Goal: Obtain resource: Download file/media

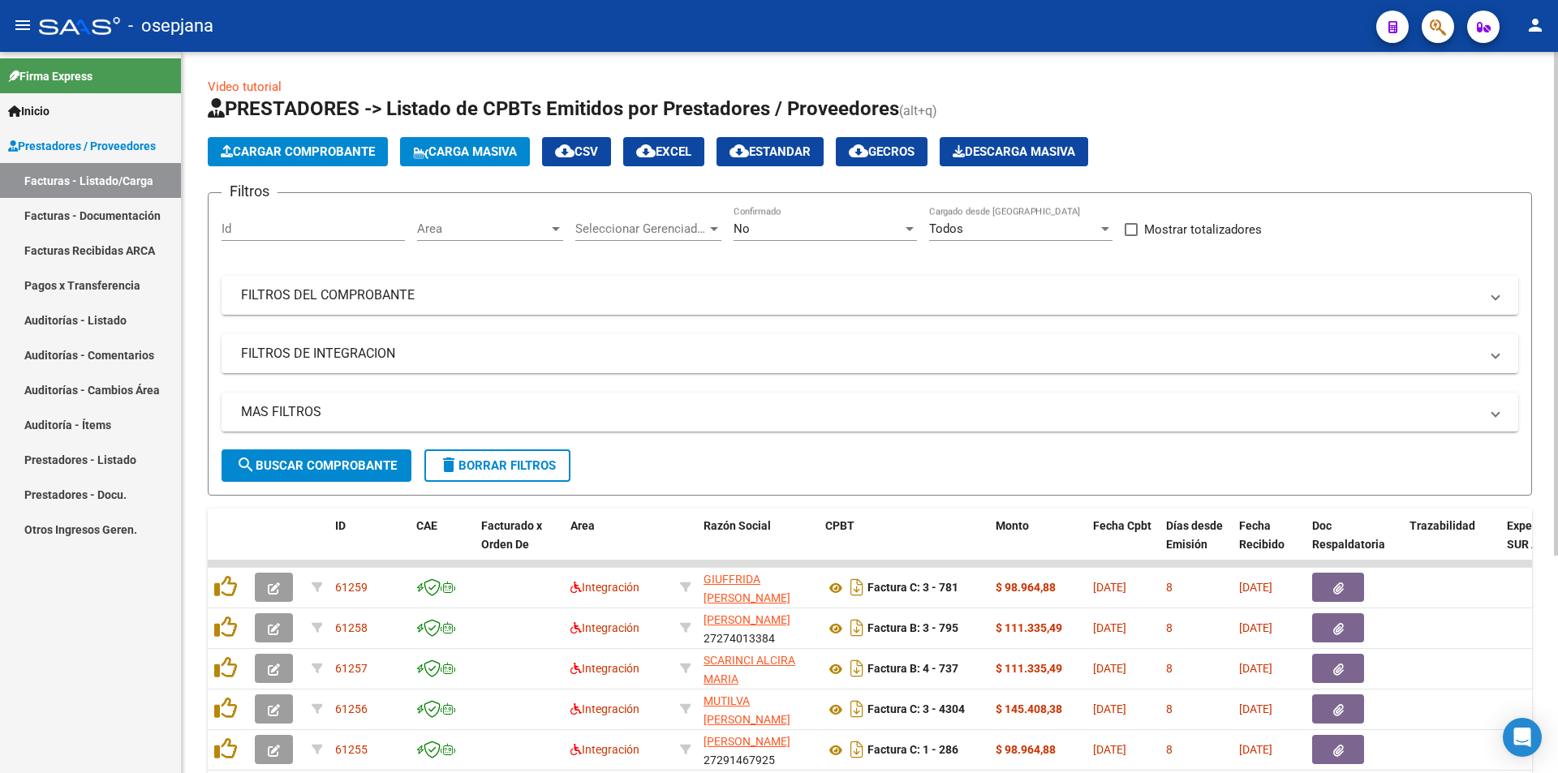
click at [440, 243] on div "Area Area" at bounding box center [490, 231] width 146 height 50
click at [439, 234] on span "Area" at bounding box center [482, 229] width 131 height 15
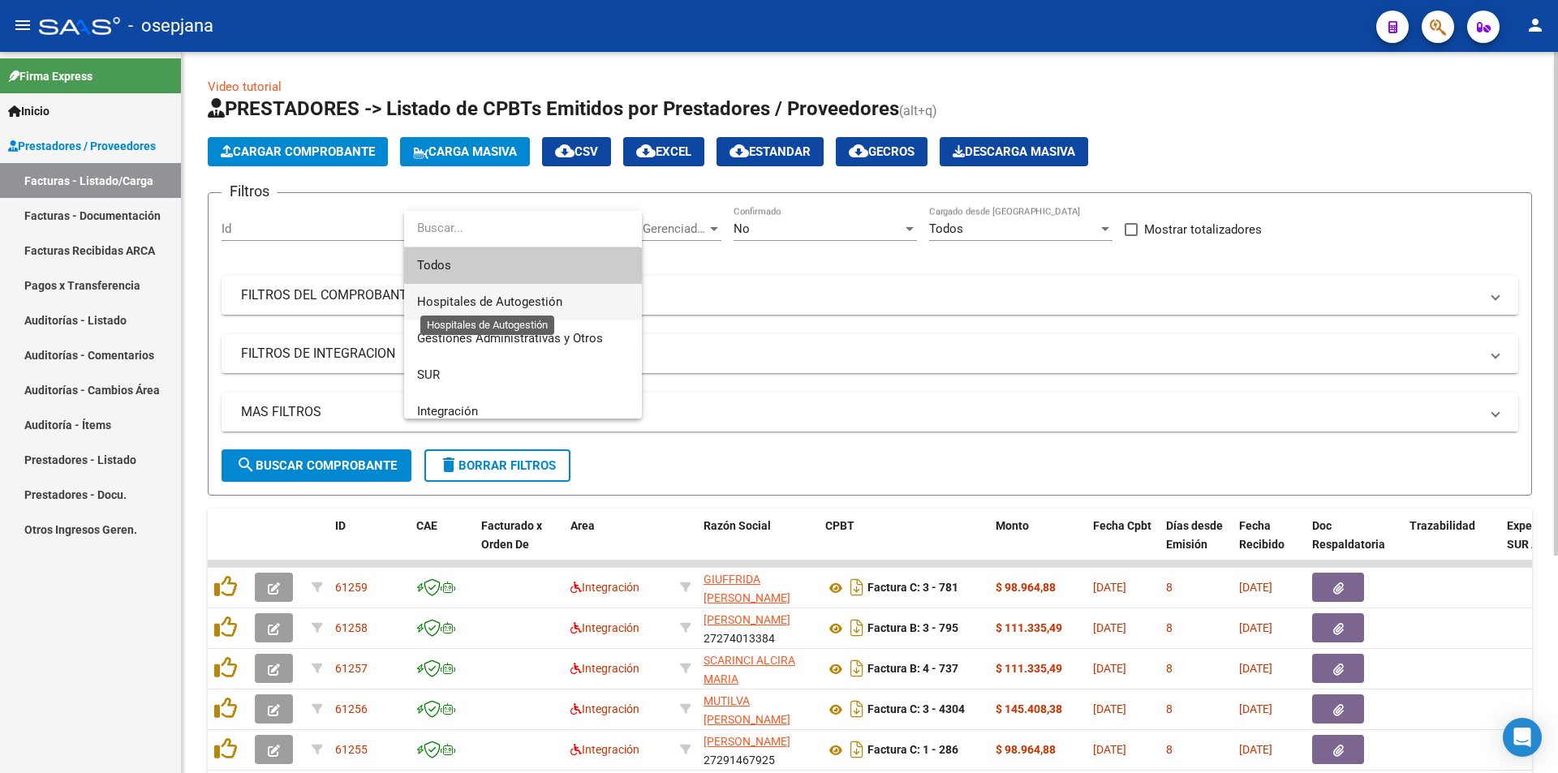
click at [445, 299] on span "Hospitales de Autogestión" at bounding box center [489, 302] width 145 height 15
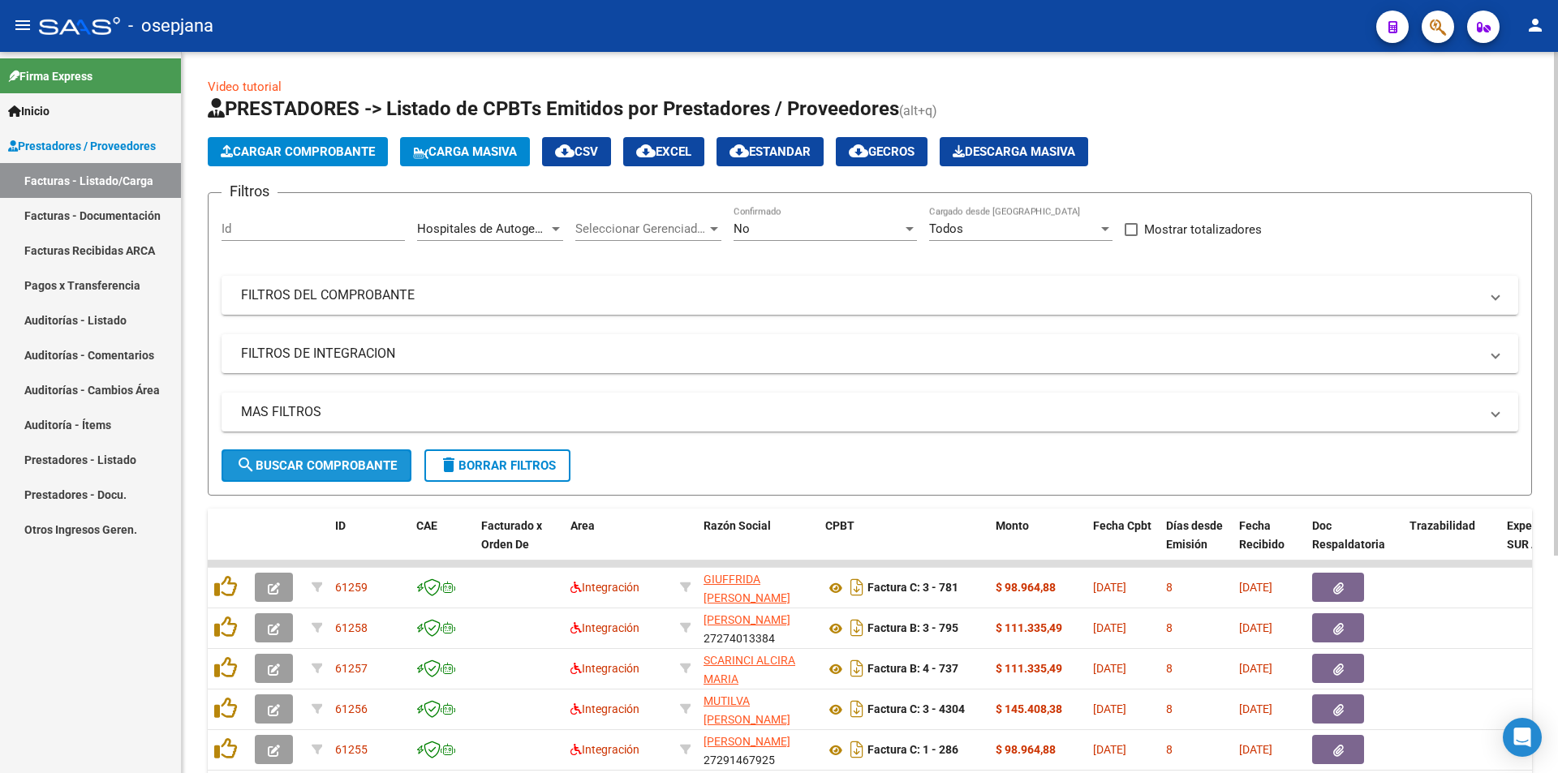
click at [363, 466] on span "search Buscar Comprobante" at bounding box center [316, 466] width 161 height 15
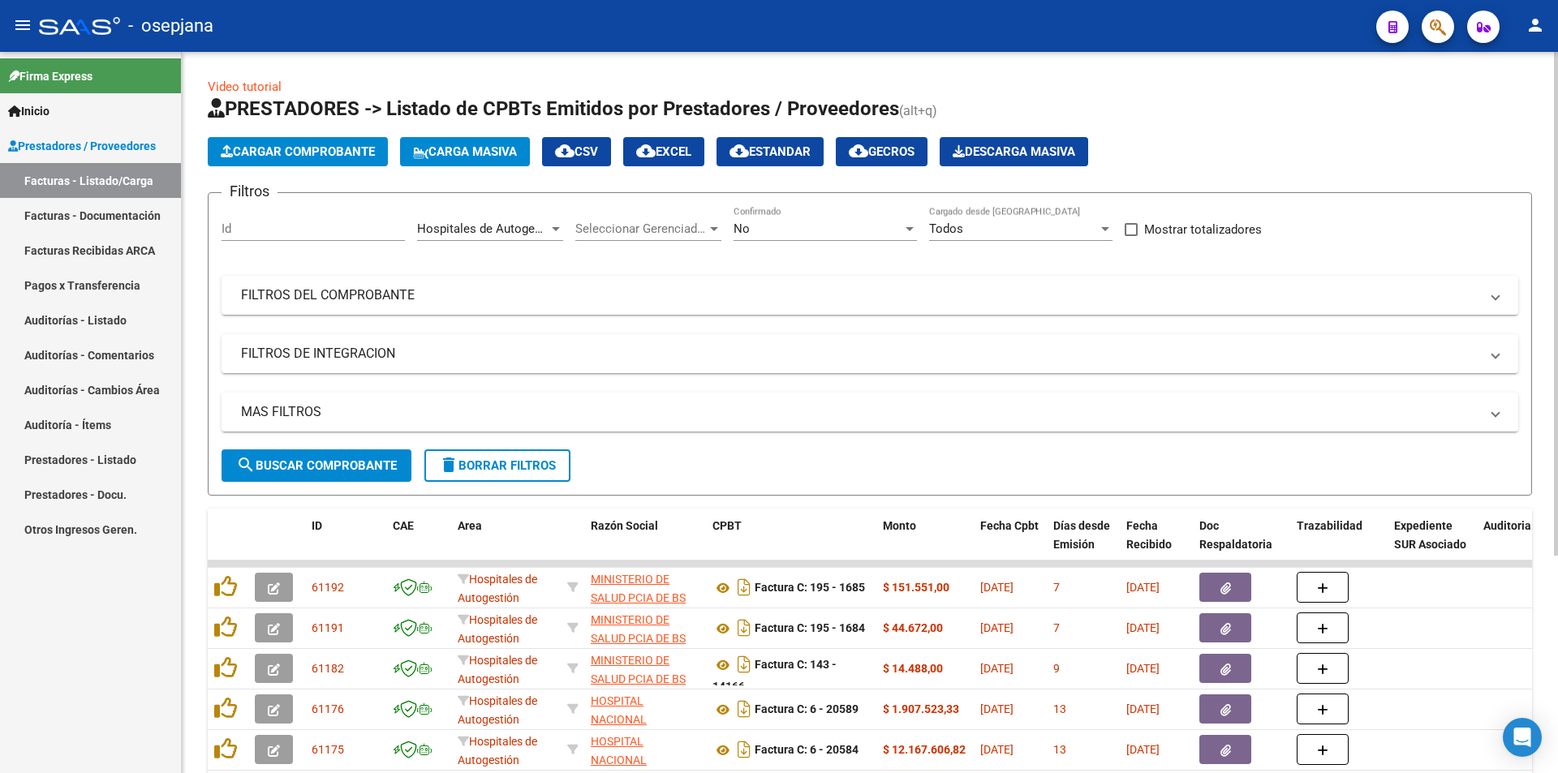
scroll to position [311, 0]
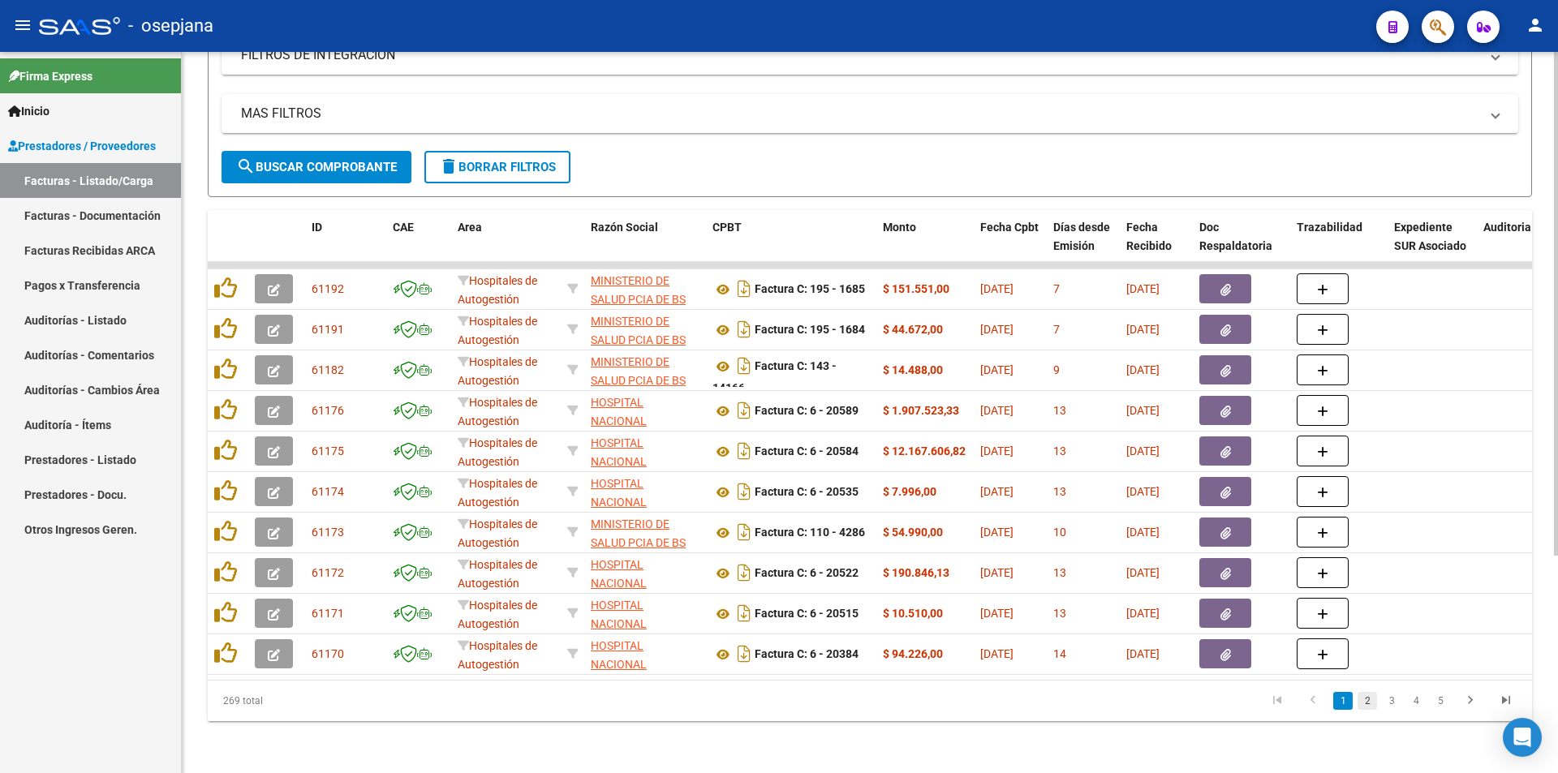
click at [1368, 702] on link "2" at bounding box center [1367, 701] width 19 height 18
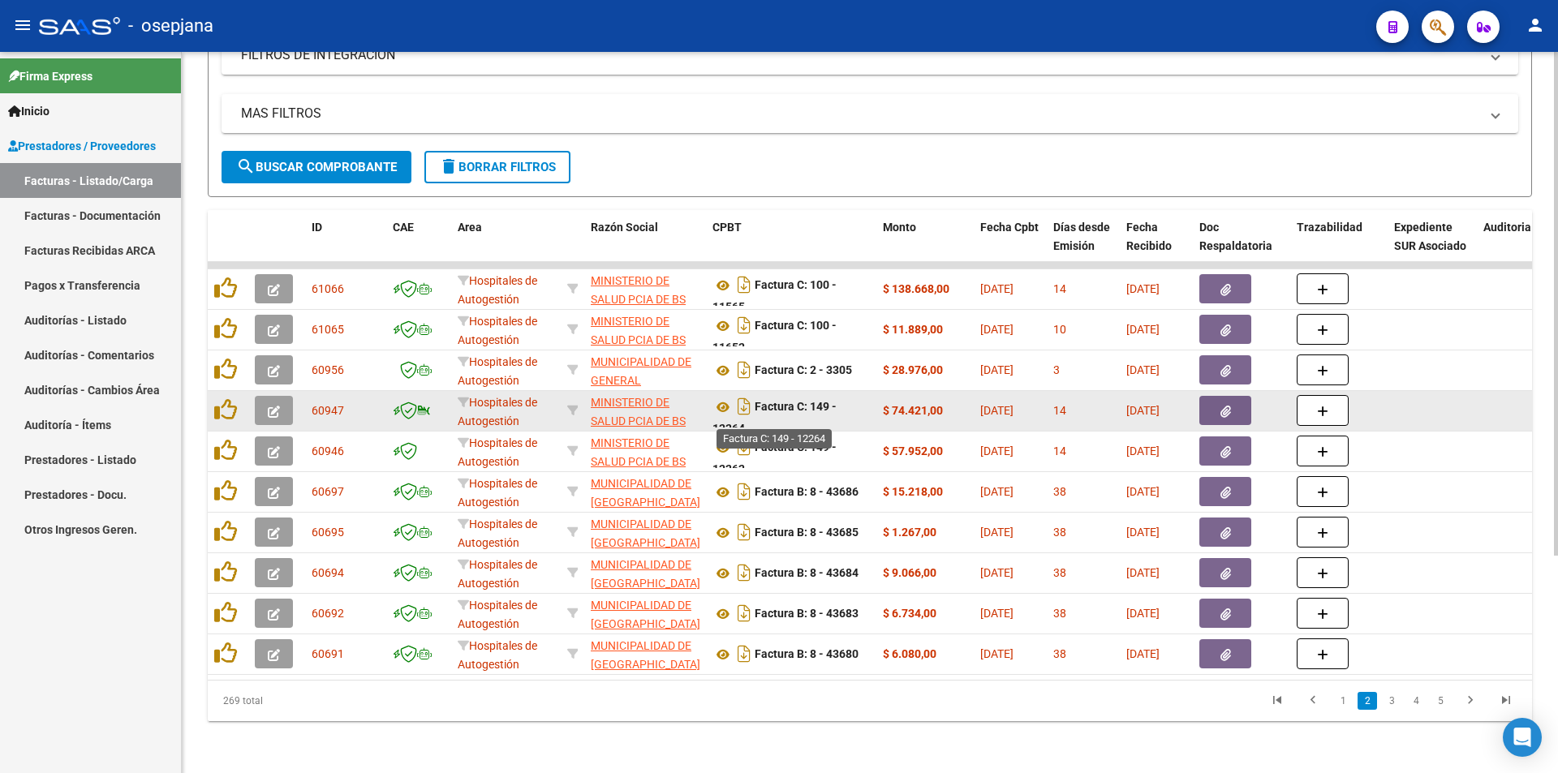
scroll to position [11, 0]
click at [726, 391] on datatable-body-cell "Factura C: 149 - 12264" at bounding box center [791, 411] width 170 height 40
click at [723, 387] on icon at bounding box center [723, 396] width 21 height 19
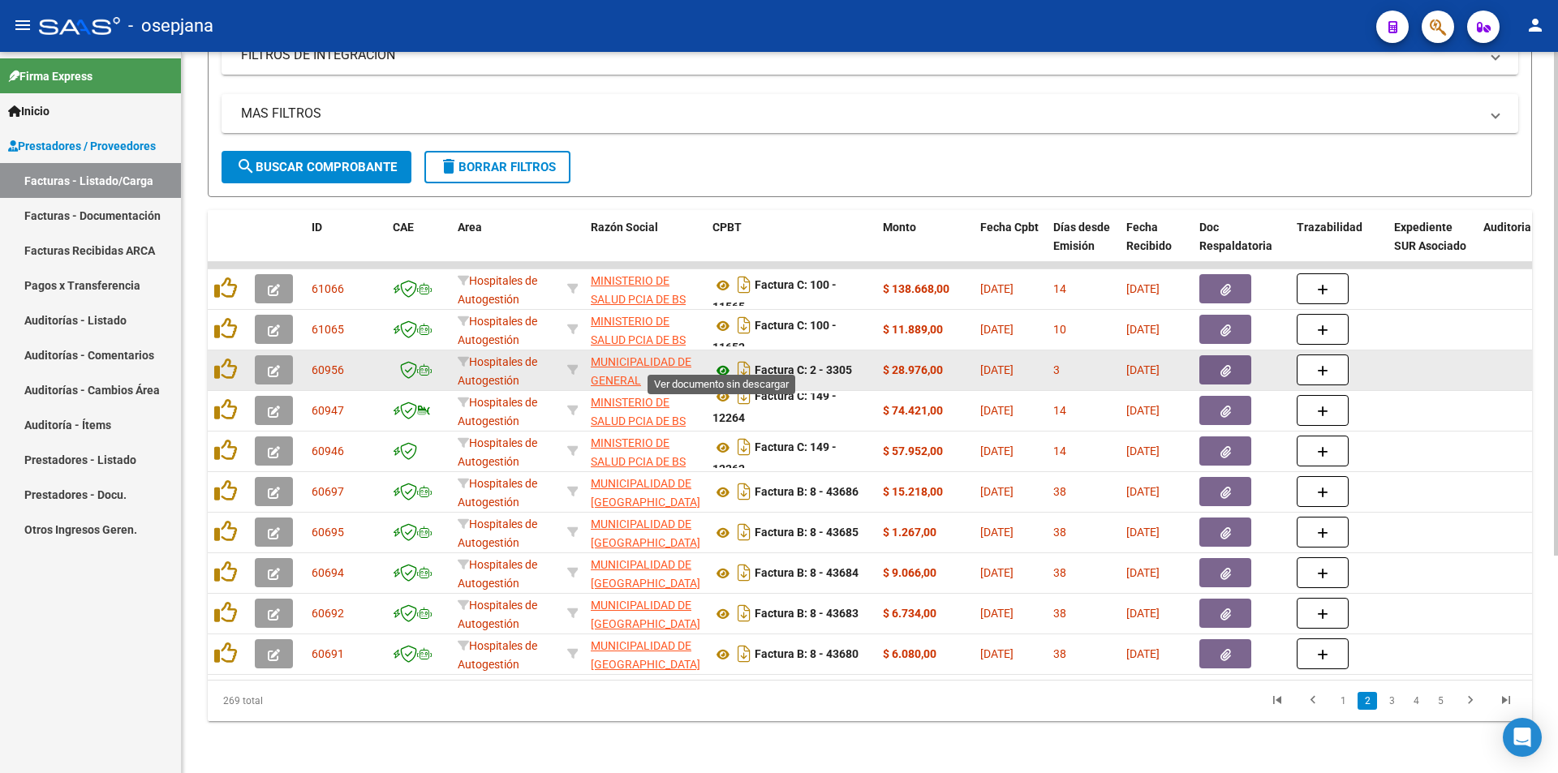
click at [724, 361] on icon at bounding box center [723, 370] width 21 height 19
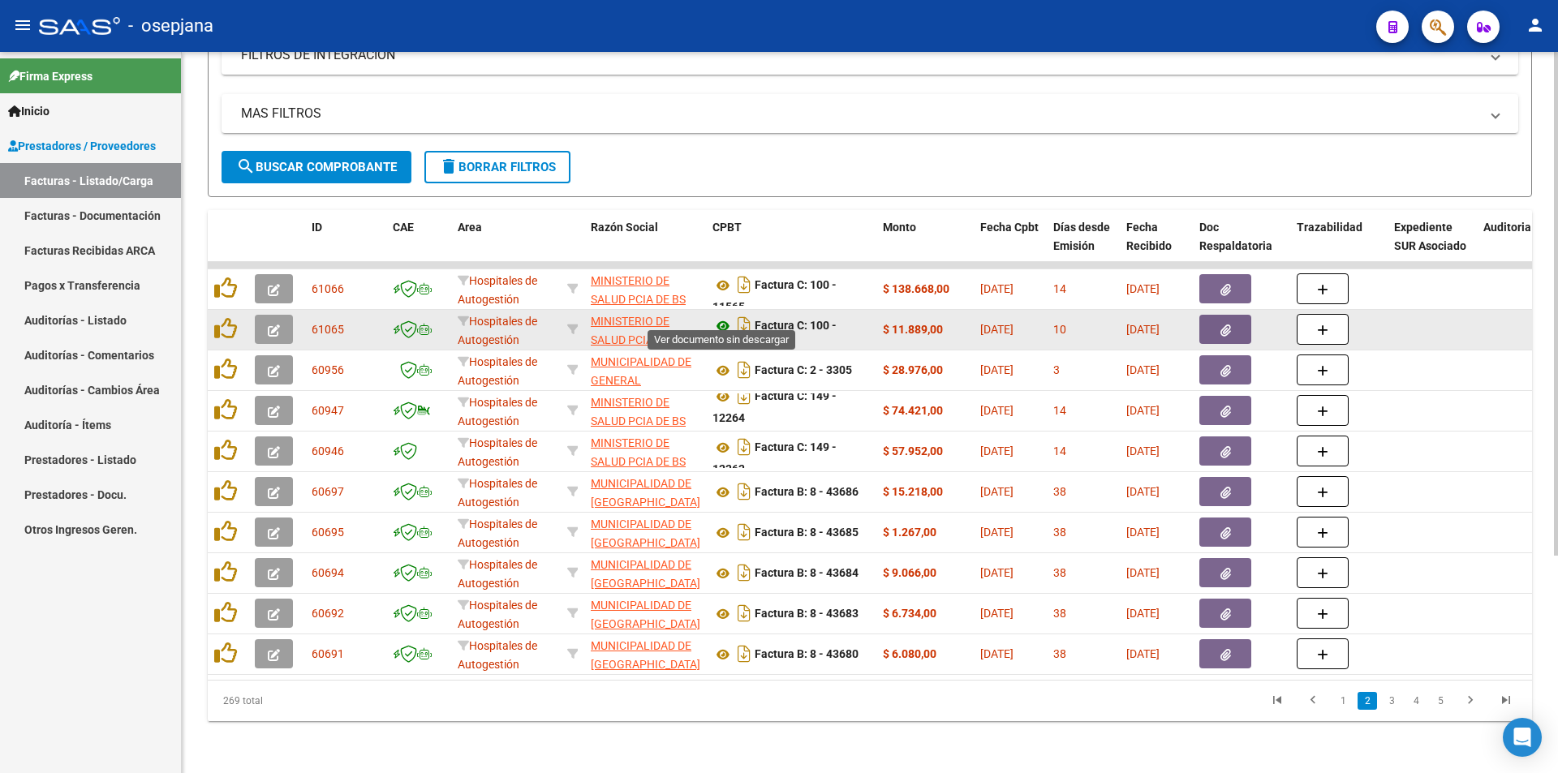
click at [717, 317] on icon at bounding box center [723, 326] width 21 height 19
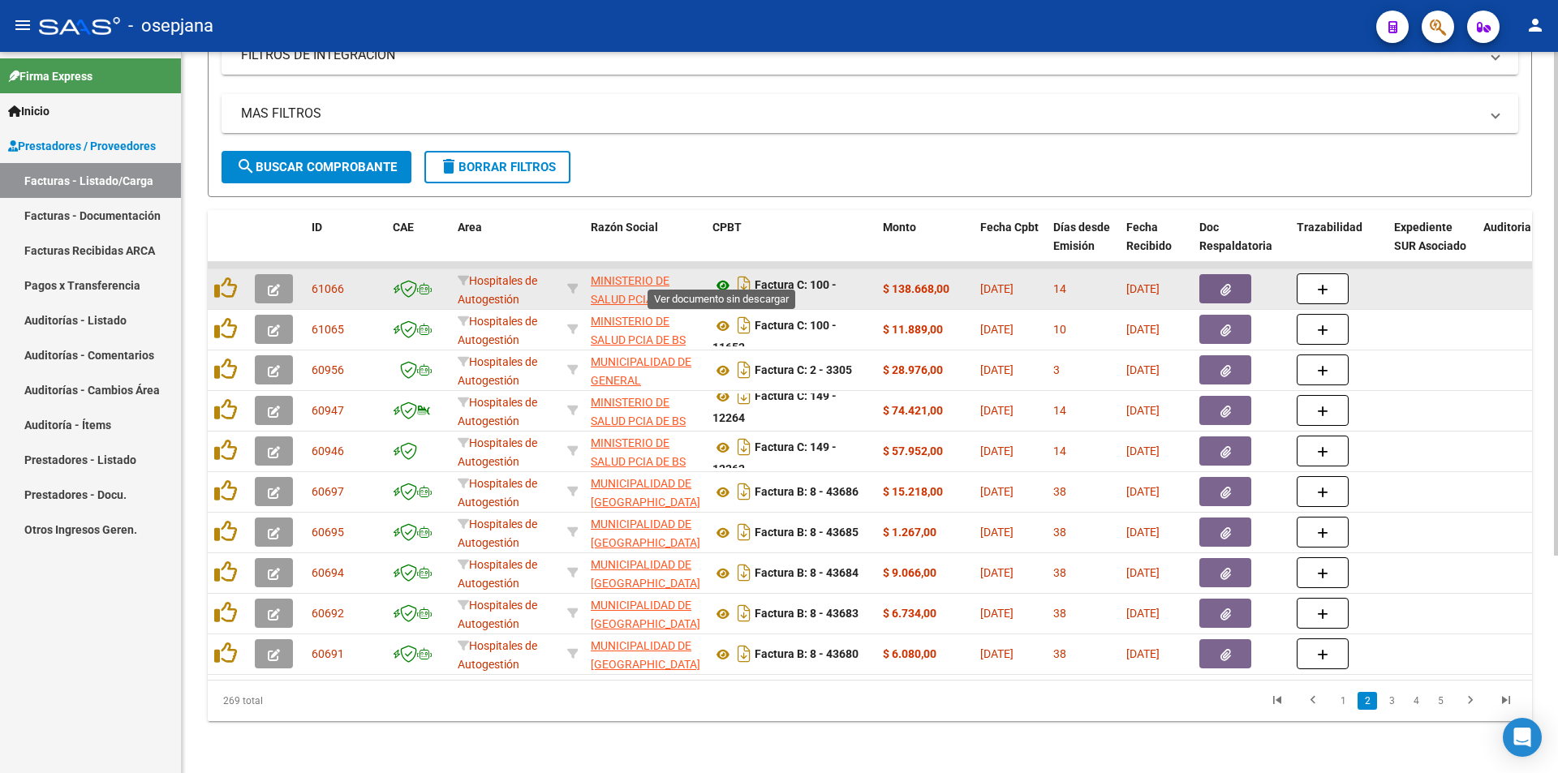
click at [721, 276] on icon at bounding box center [723, 285] width 21 height 19
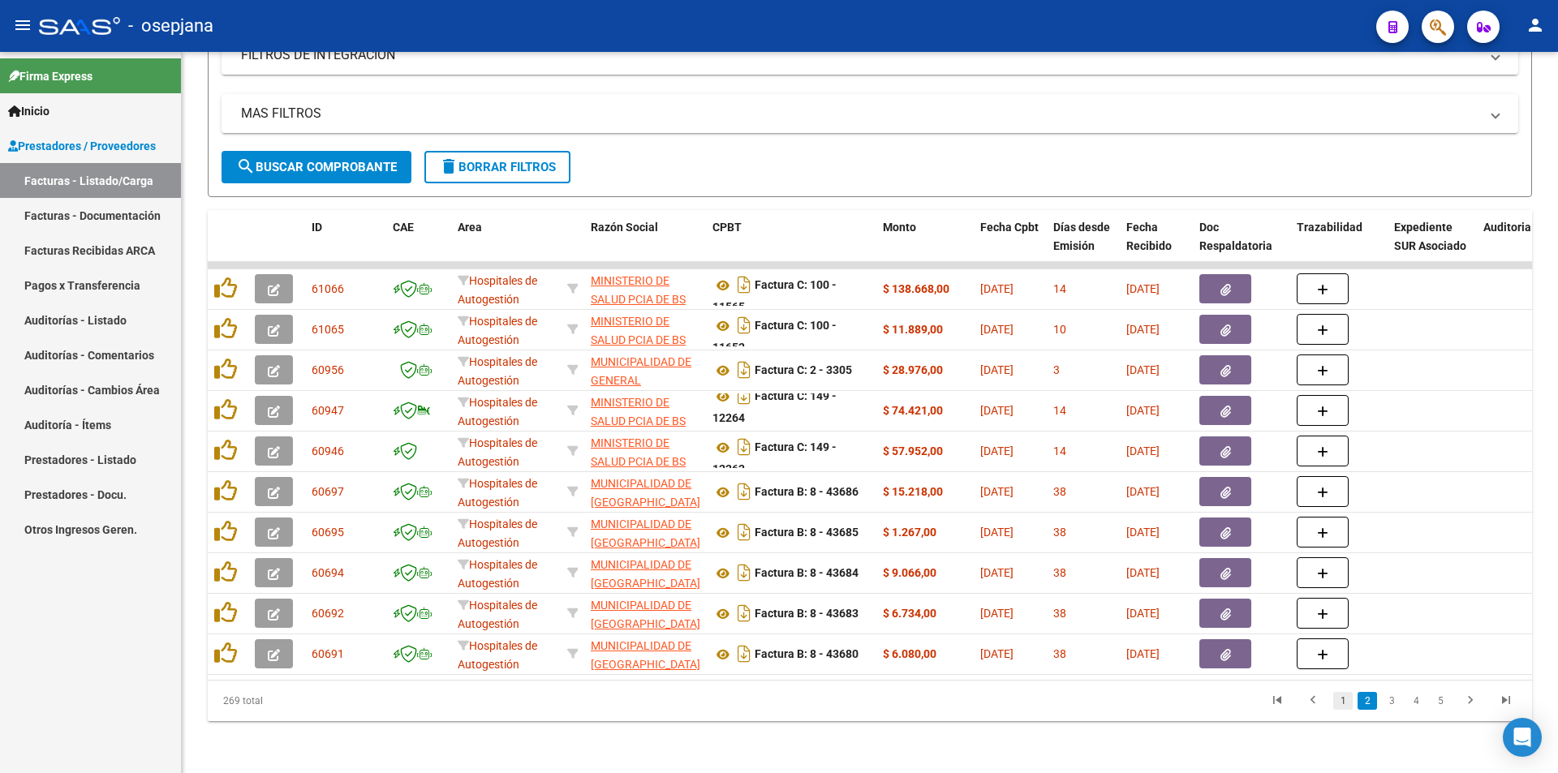
click at [1350, 706] on link "1" at bounding box center [1342, 701] width 19 height 18
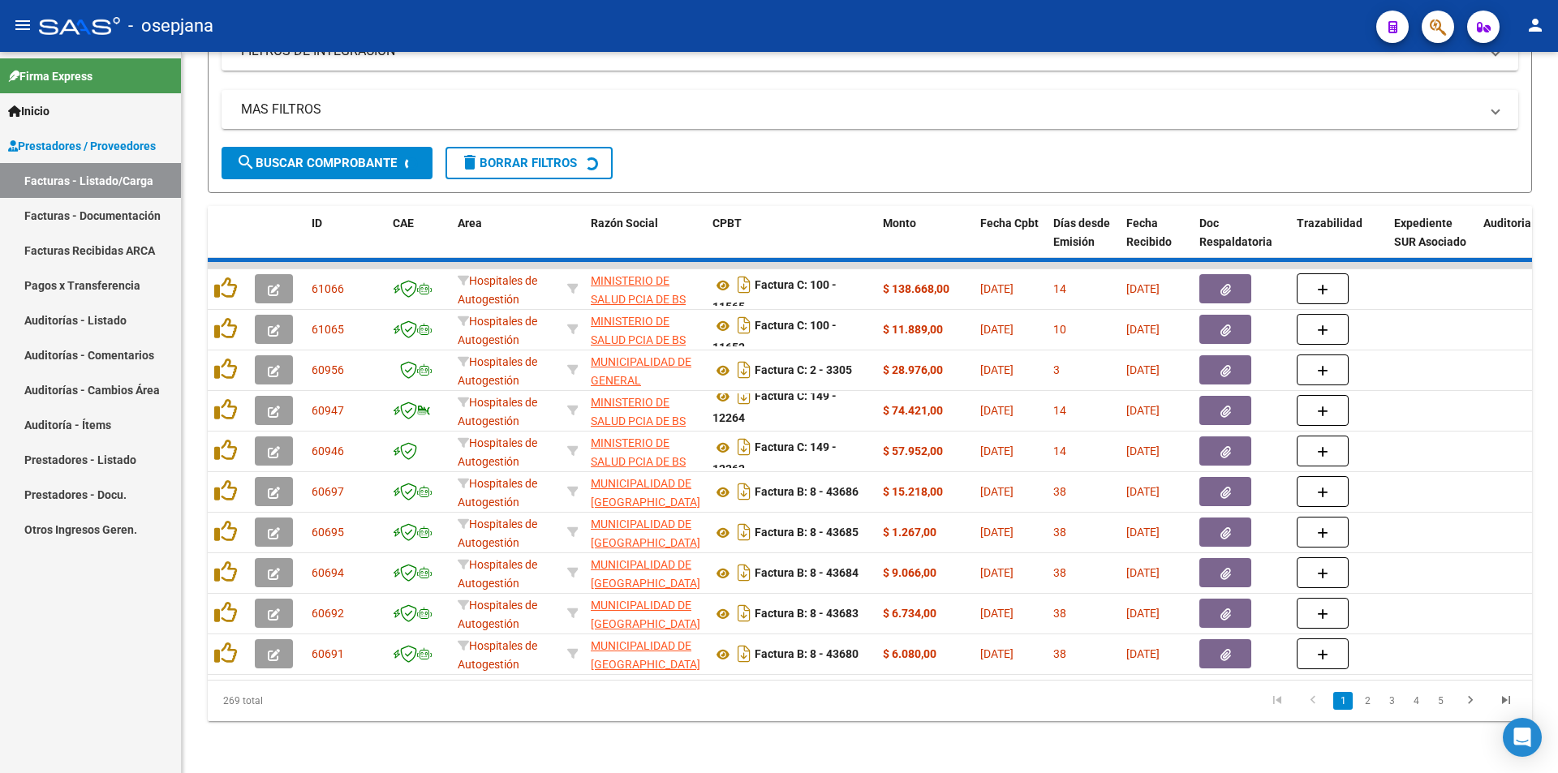
scroll to position [0, 0]
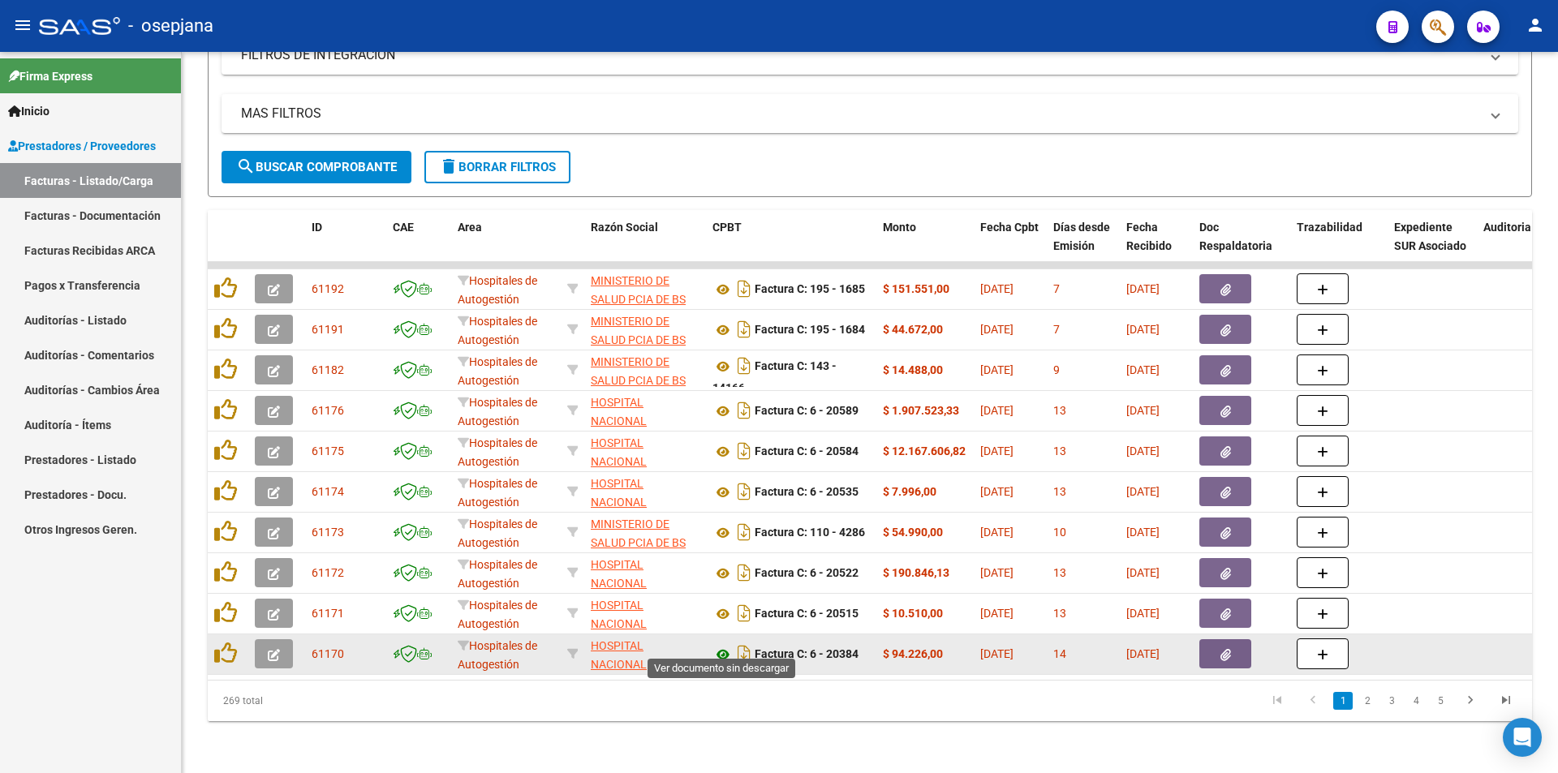
click at [717, 645] on icon at bounding box center [723, 654] width 21 height 19
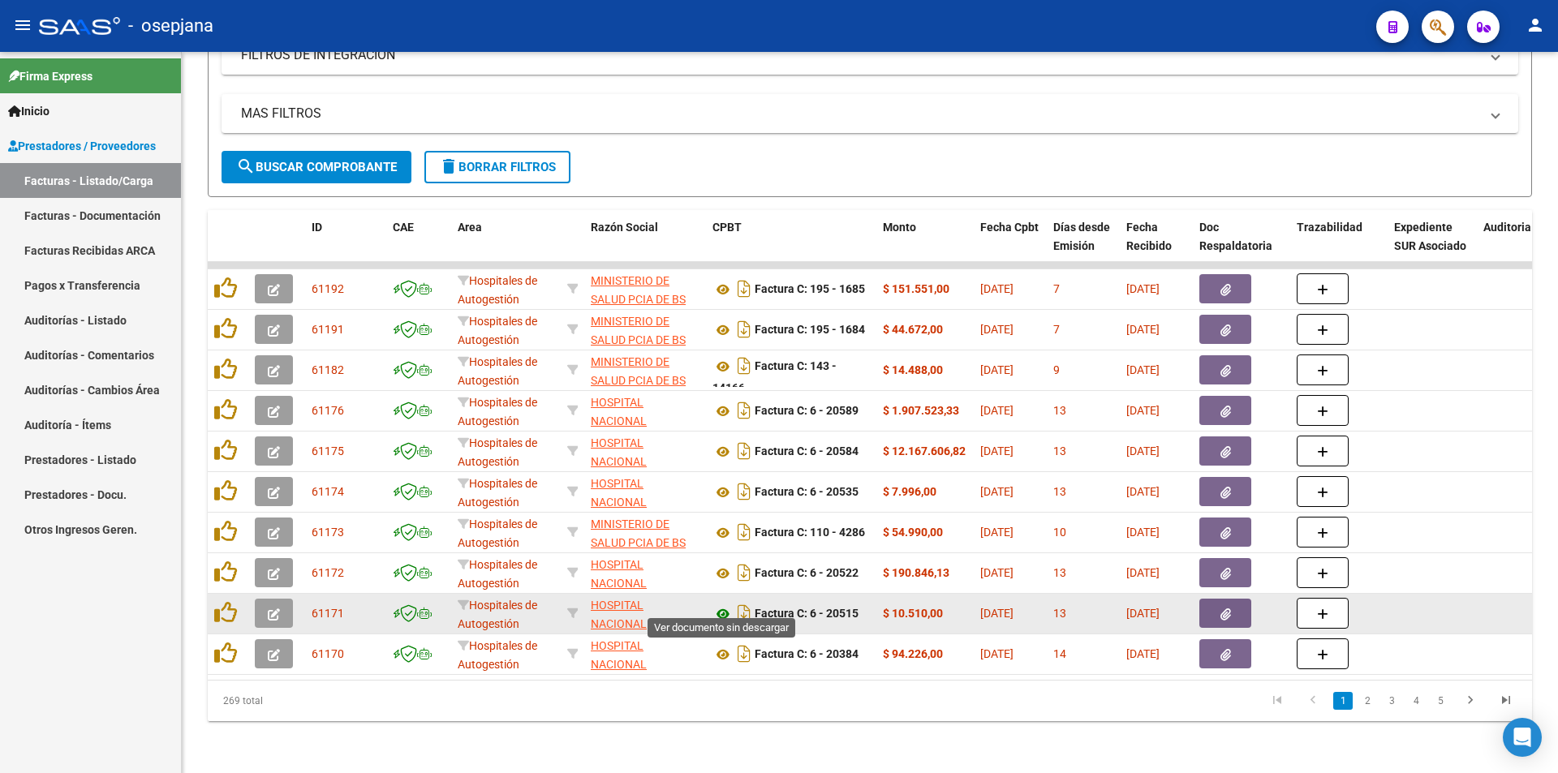
click at [715, 605] on icon at bounding box center [723, 614] width 21 height 19
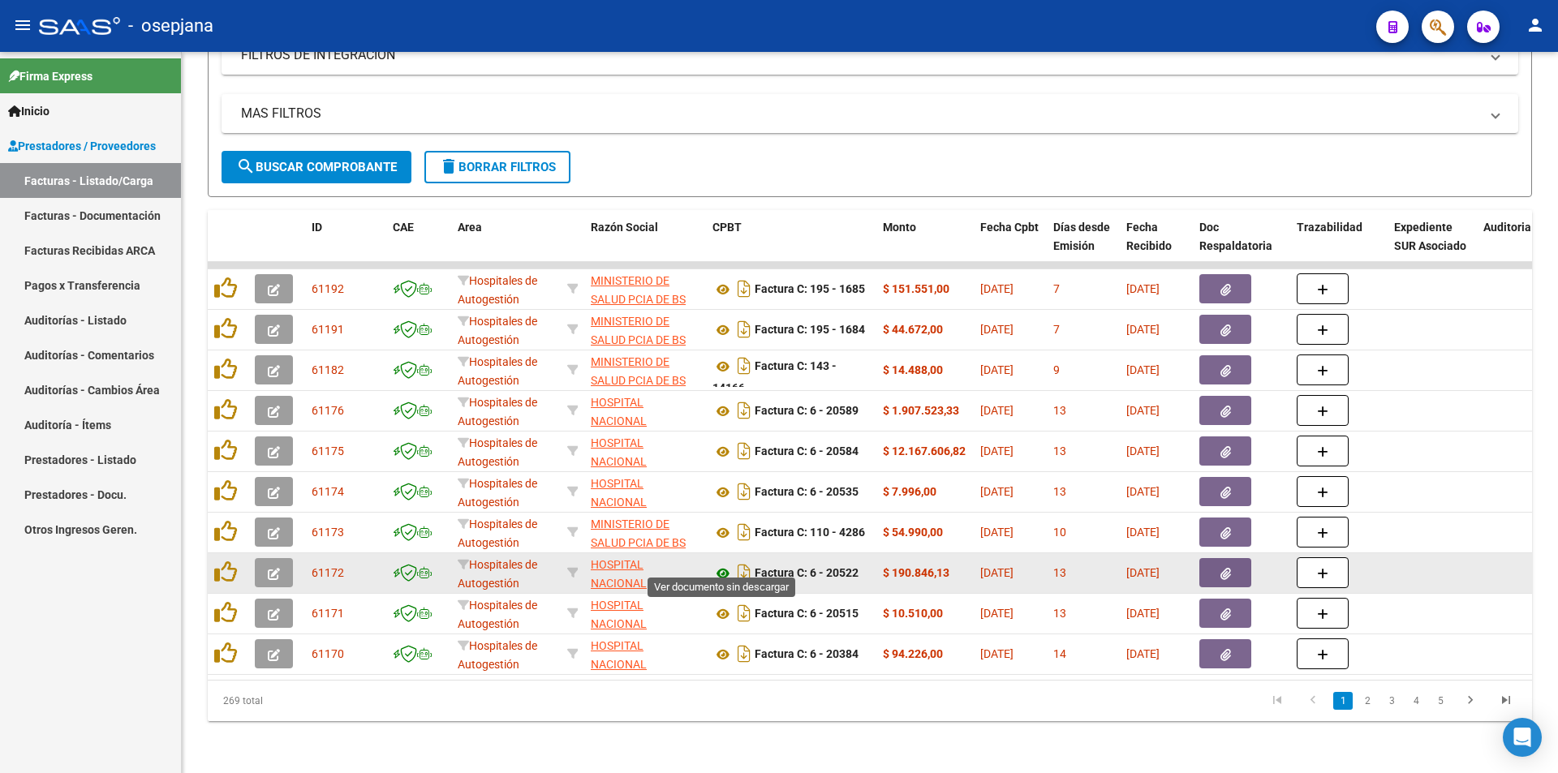
click at [719, 565] on icon at bounding box center [723, 573] width 21 height 19
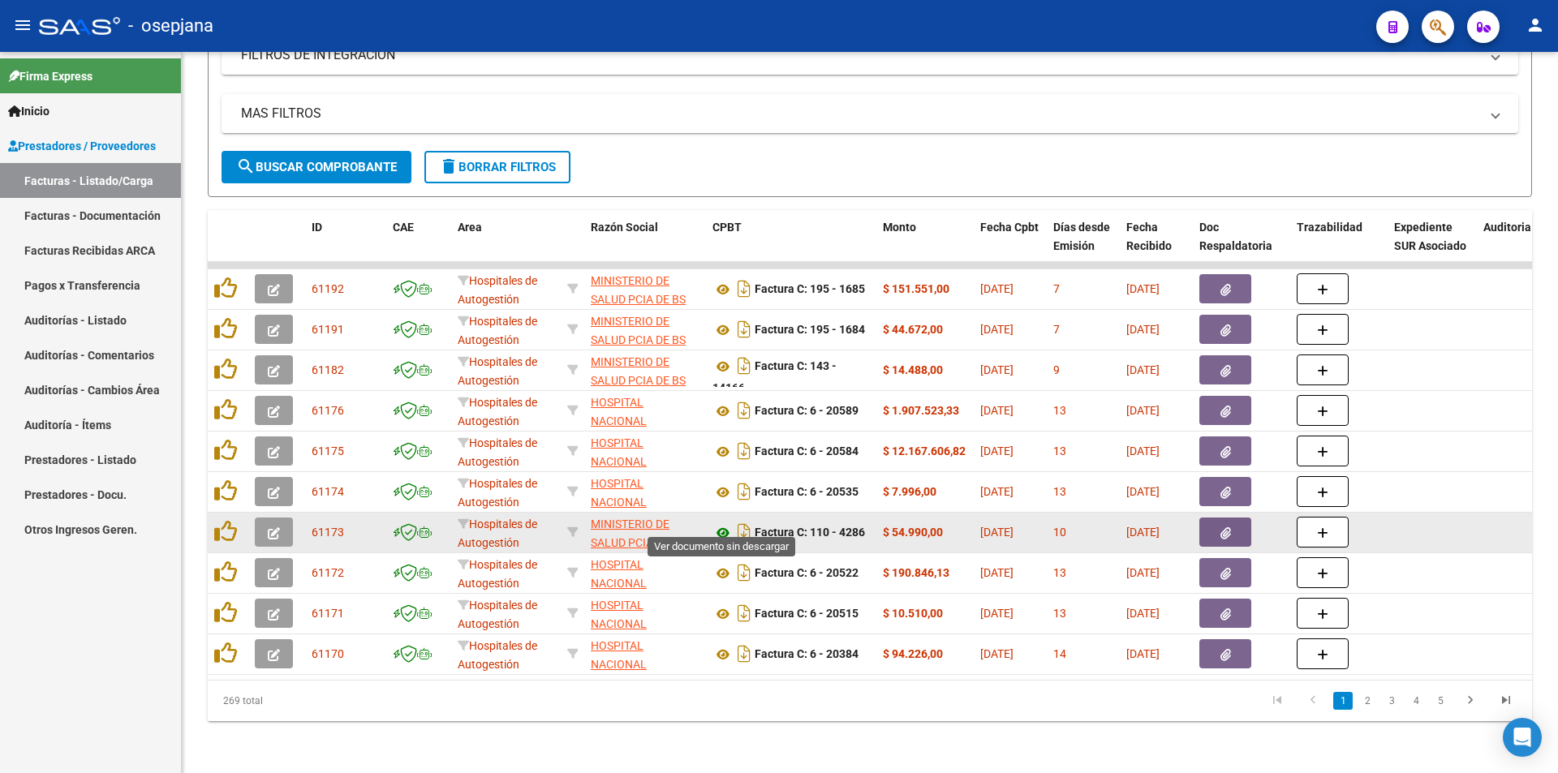
click at [717, 526] on icon at bounding box center [723, 532] width 21 height 19
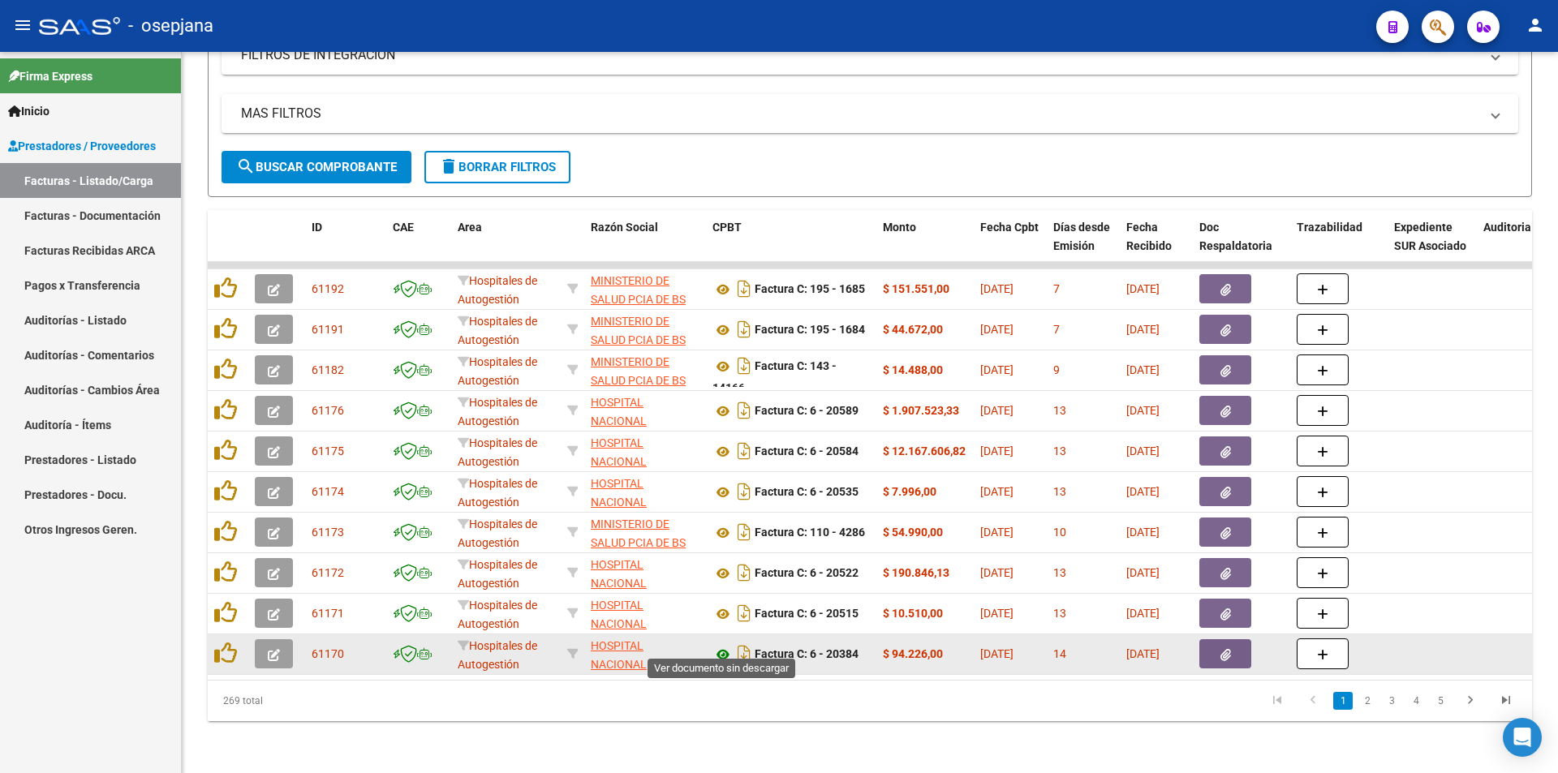
click at [724, 646] on icon at bounding box center [723, 654] width 21 height 19
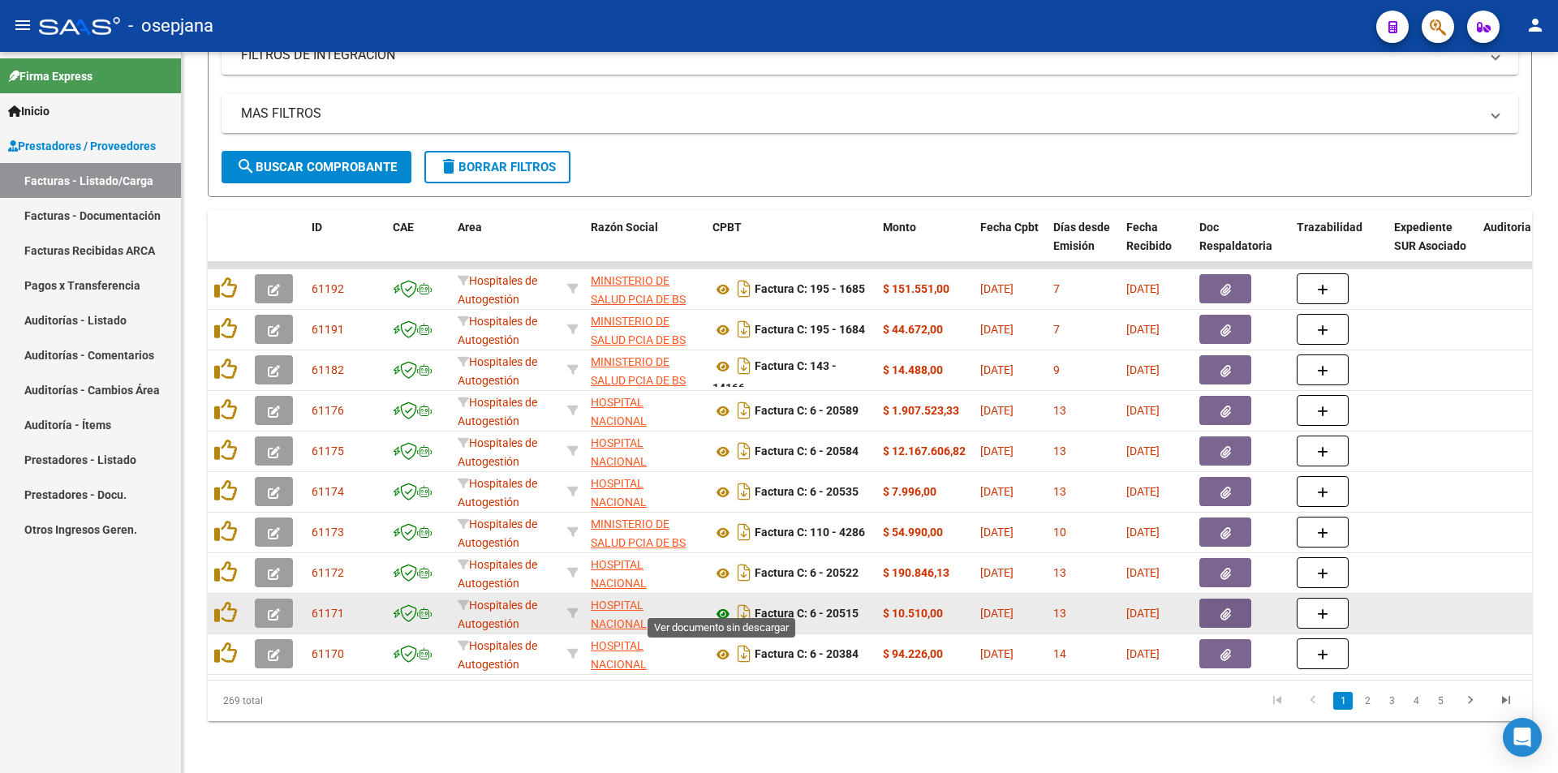
click at [729, 605] on icon at bounding box center [723, 614] width 21 height 19
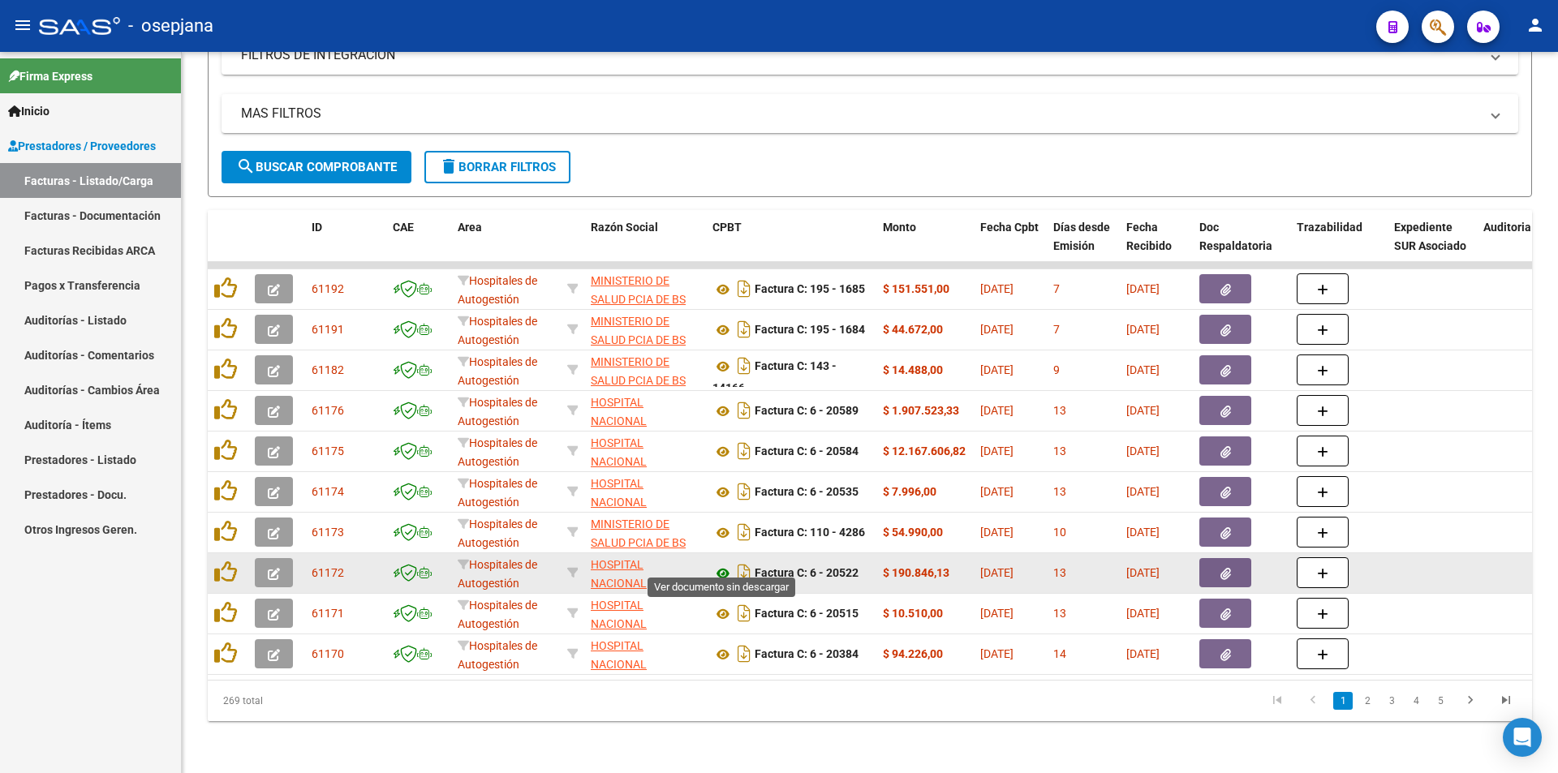
click at [719, 564] on icon at bounding box center [723, 573] width 21 height 19
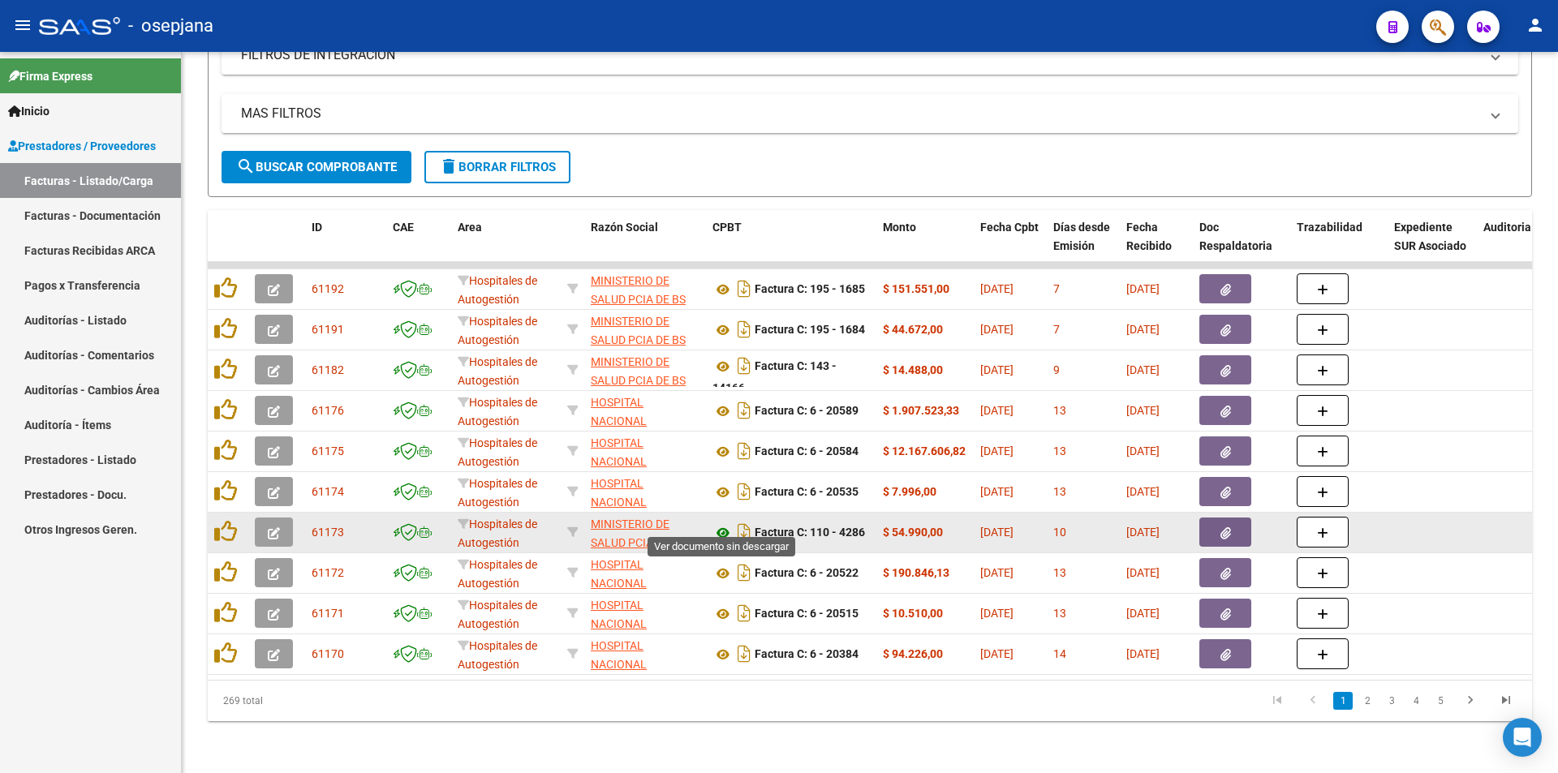
click at [720, 523] on icon at bounding box center [723, 532] width 21 height 19
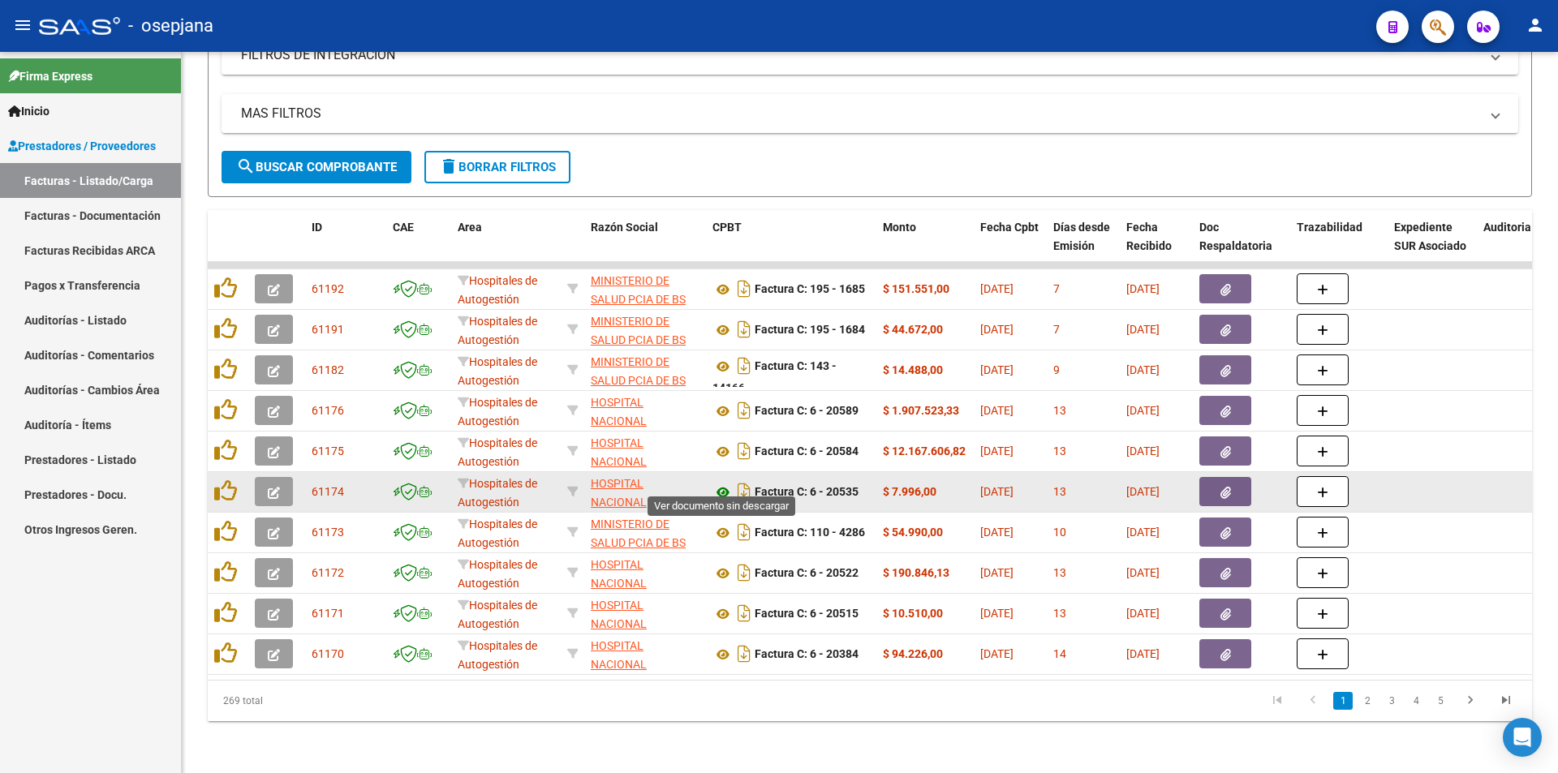
click at [720, 483] on icon at bounding box center [723, 492] width 21 height 19
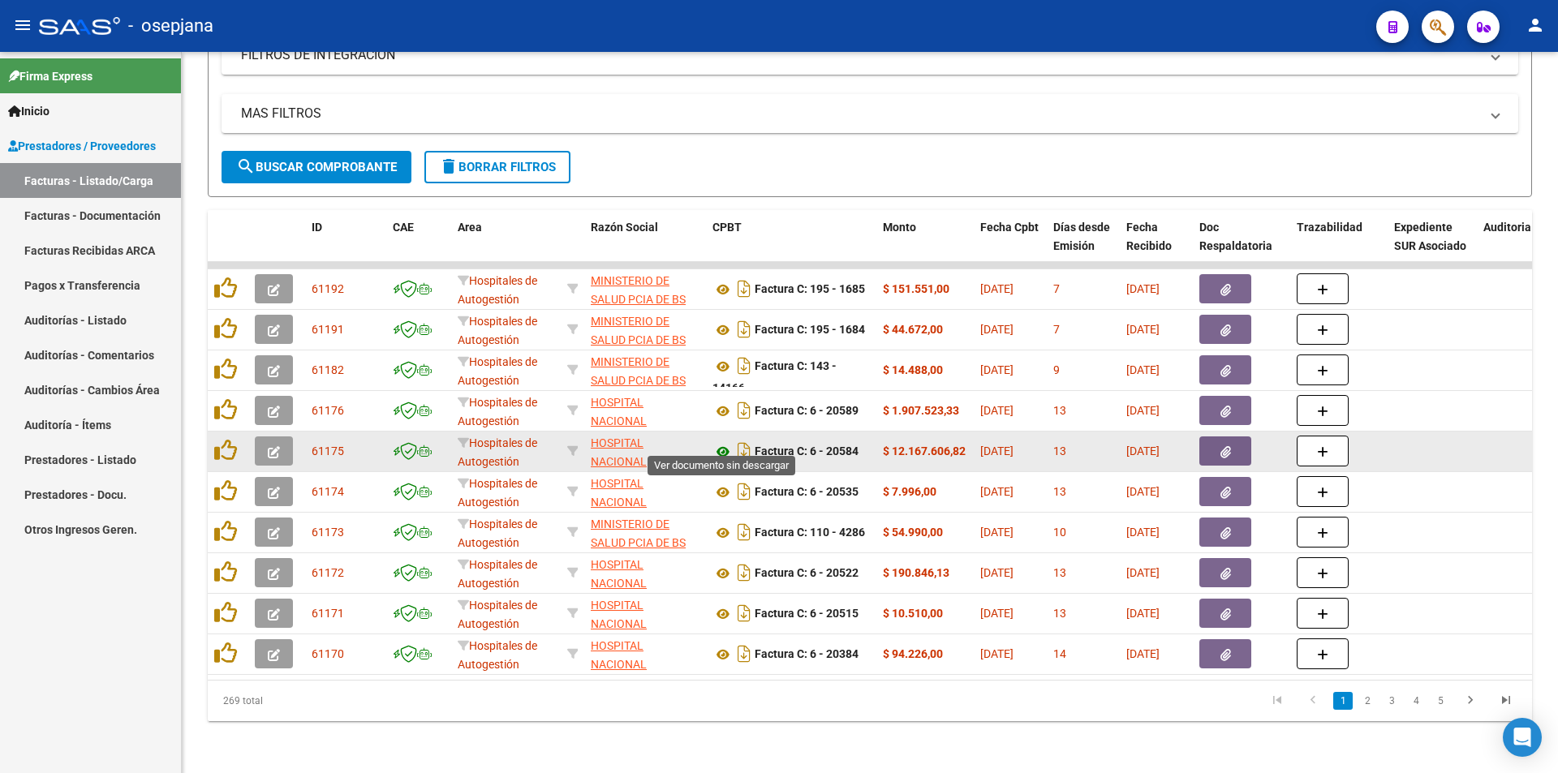
click at [717, 442] on icon at bounding box center [723, 451] width 21 height 19
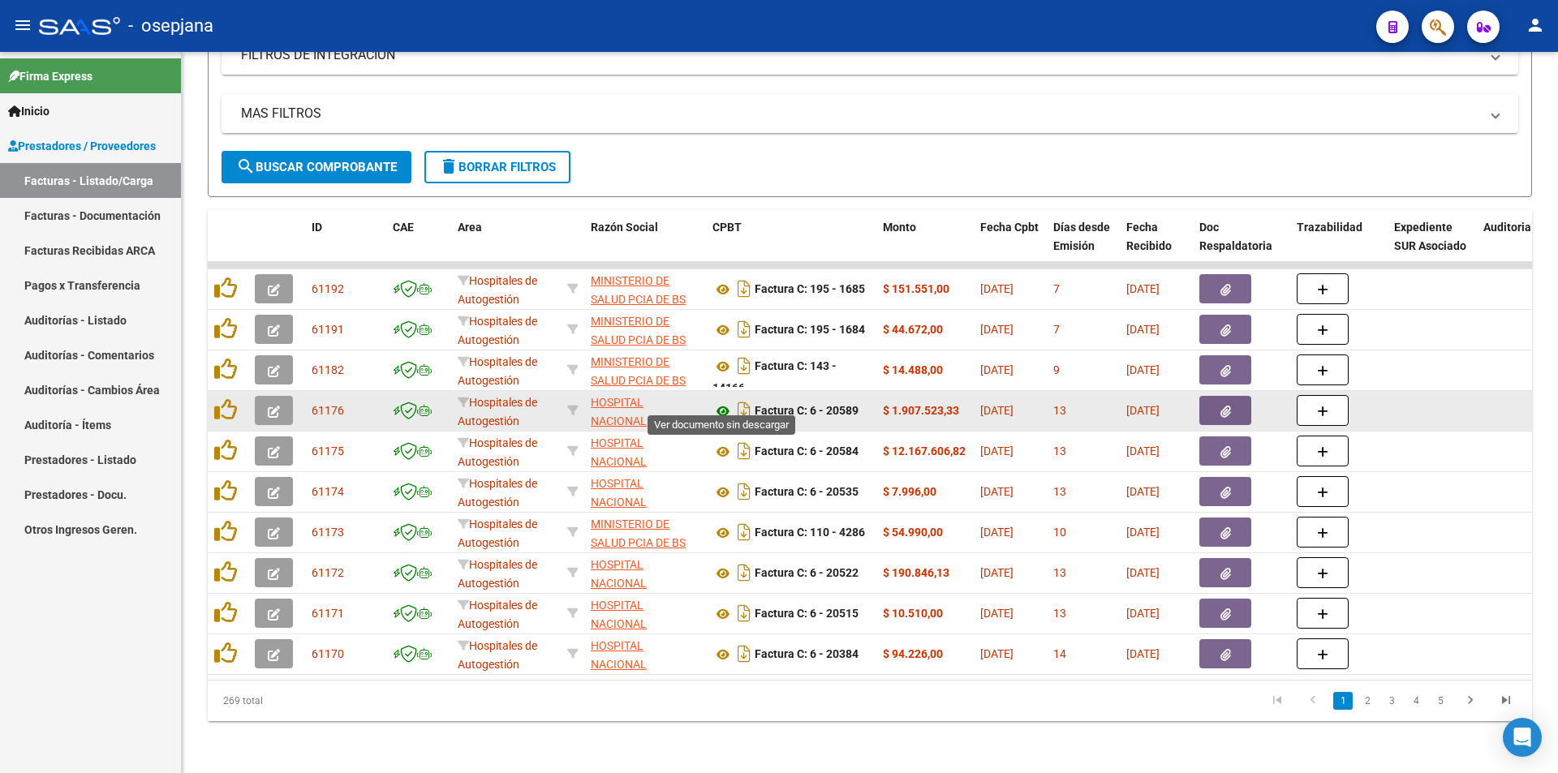
click at [717, 402] on icon at bounding box center [723, 411] width 21 height 19
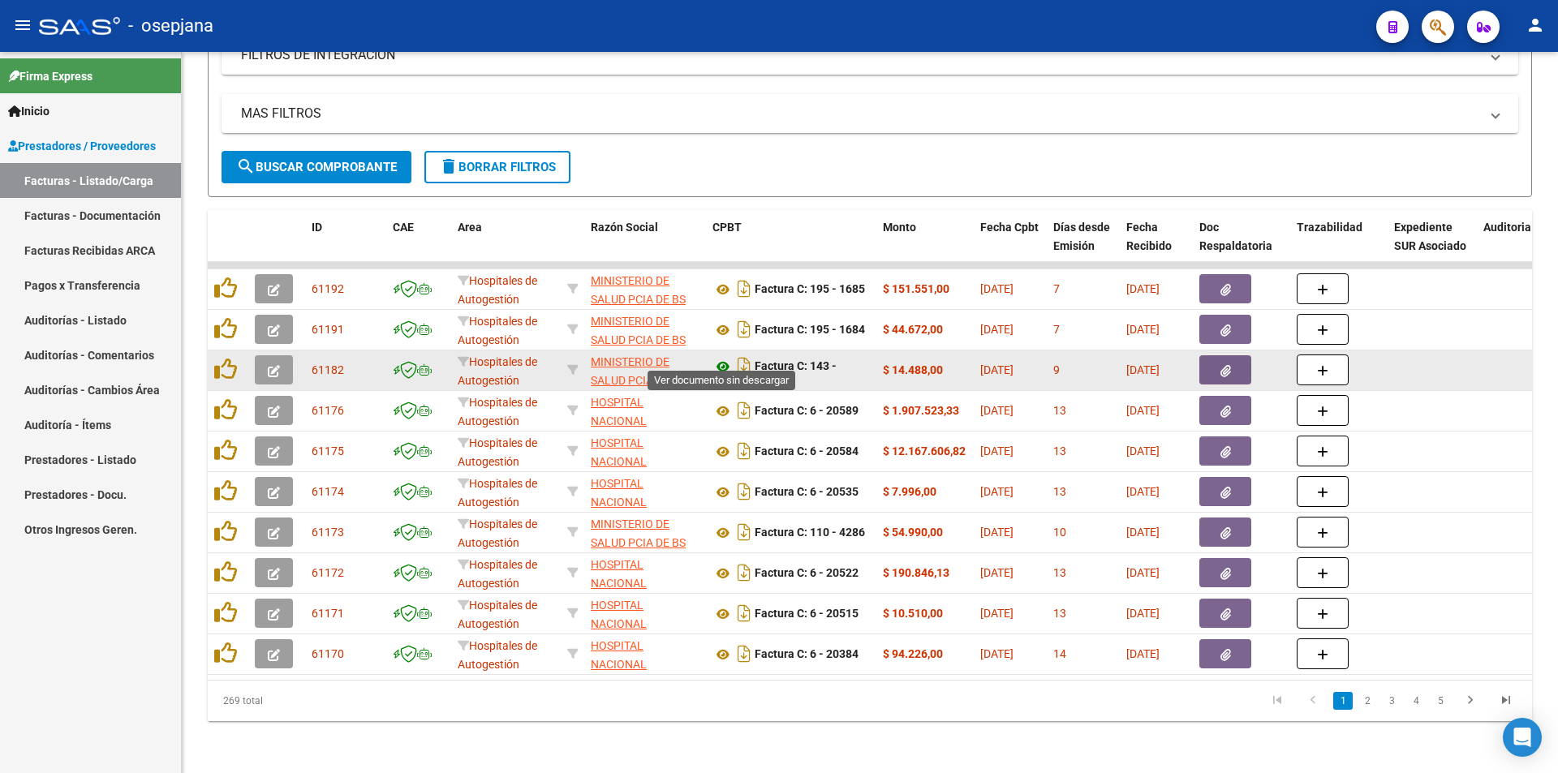
click at [727, 359] on icon at bounding box center [723, 366] width 21 height 19
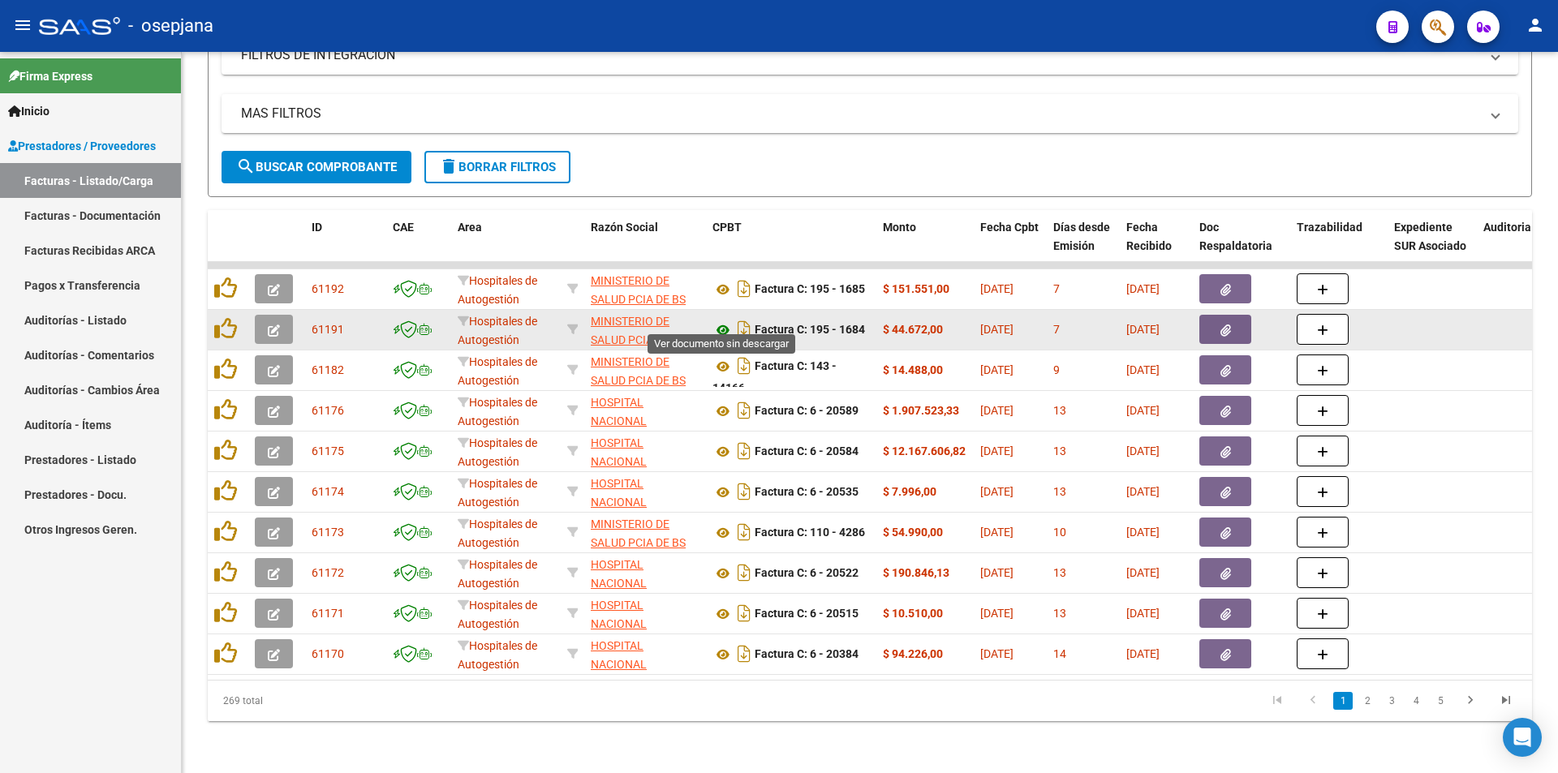
click at [717, 322] on icon at bounding box center [723, 330] width 21 height 19
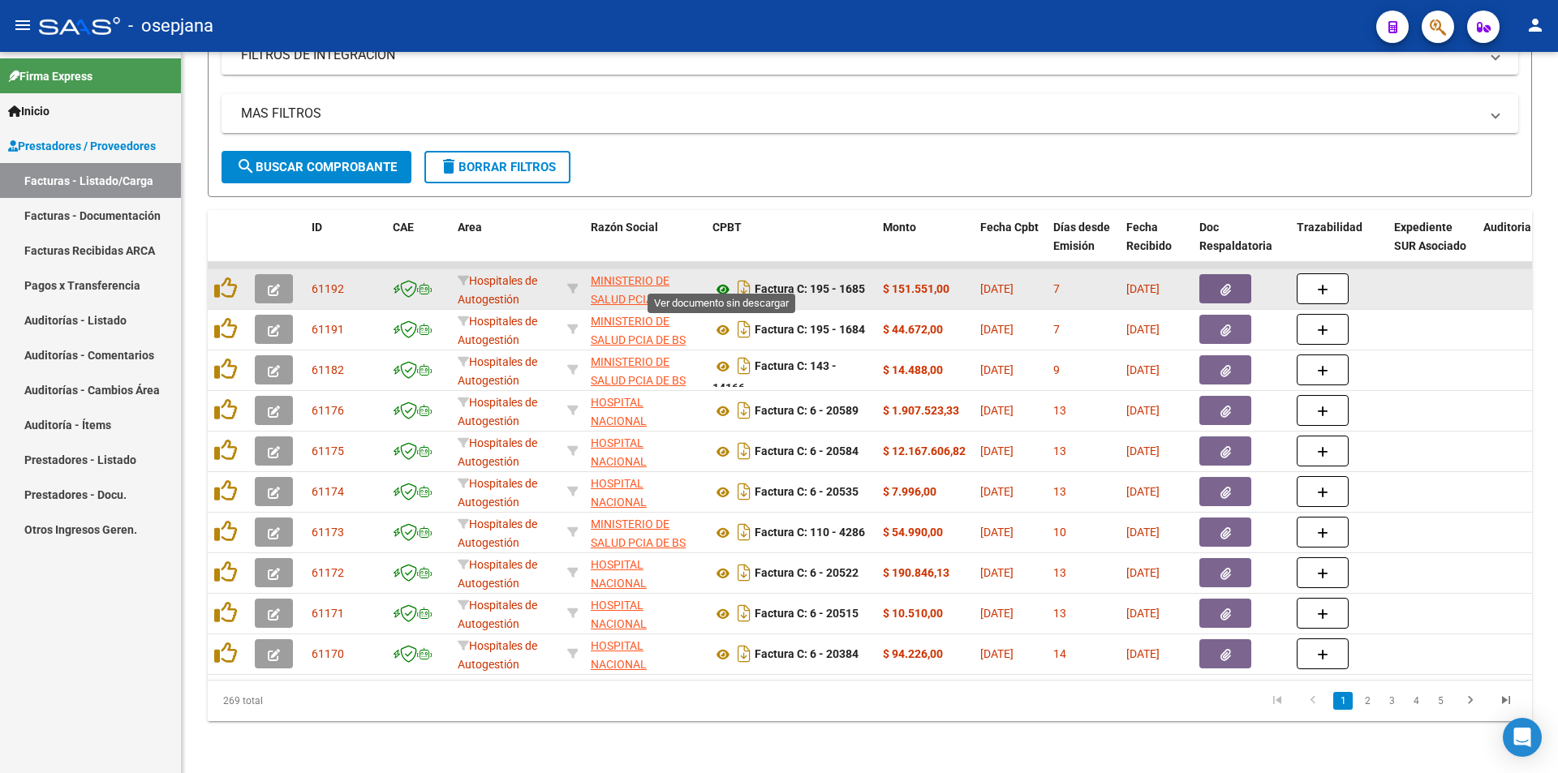
click at [722, 280] on icon at bounding box center [723, 289] width 21 height 19
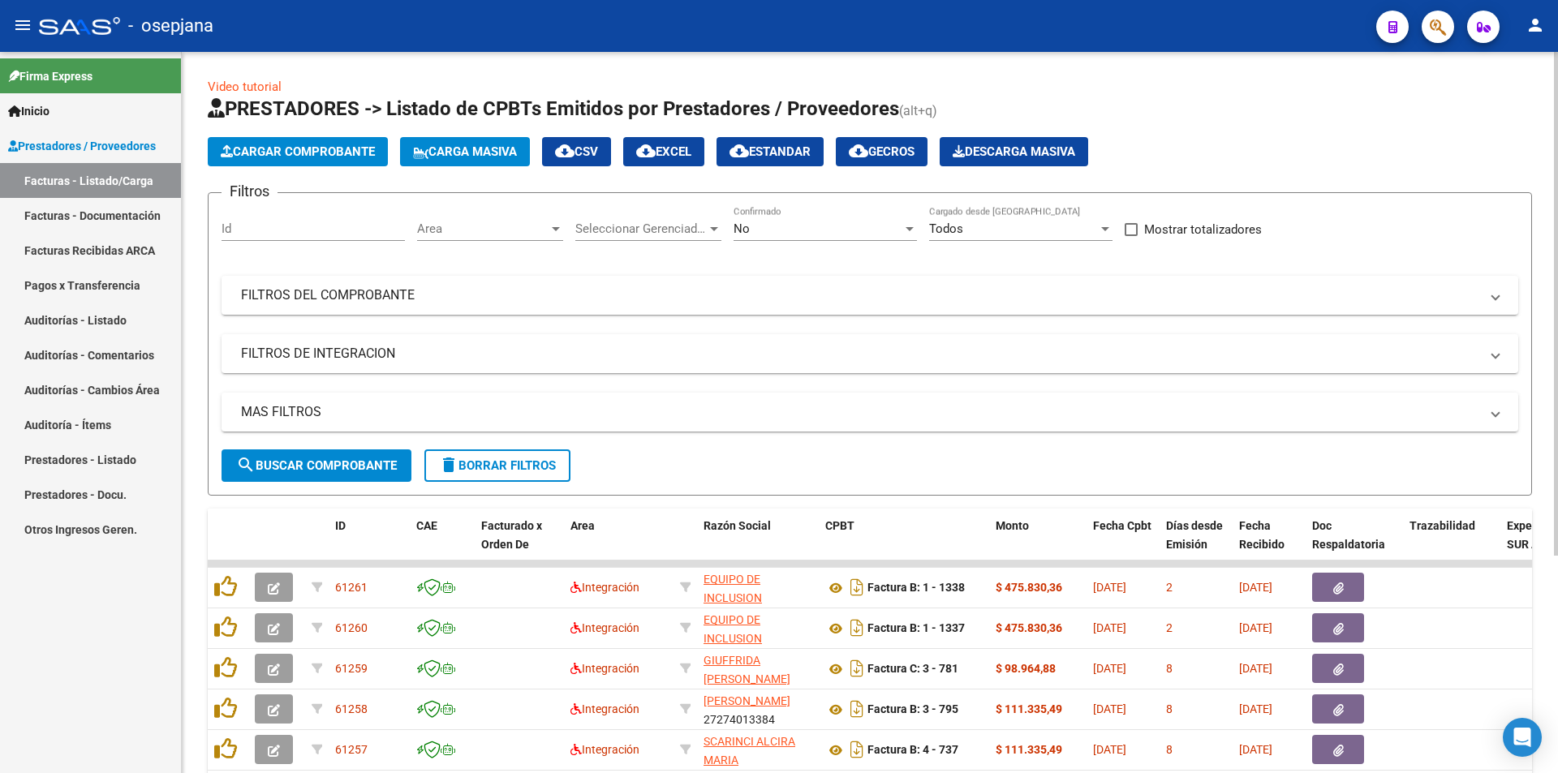
click at [488, 208] on div "Area Area" at bounding box center [490, 223] width 146 height 35
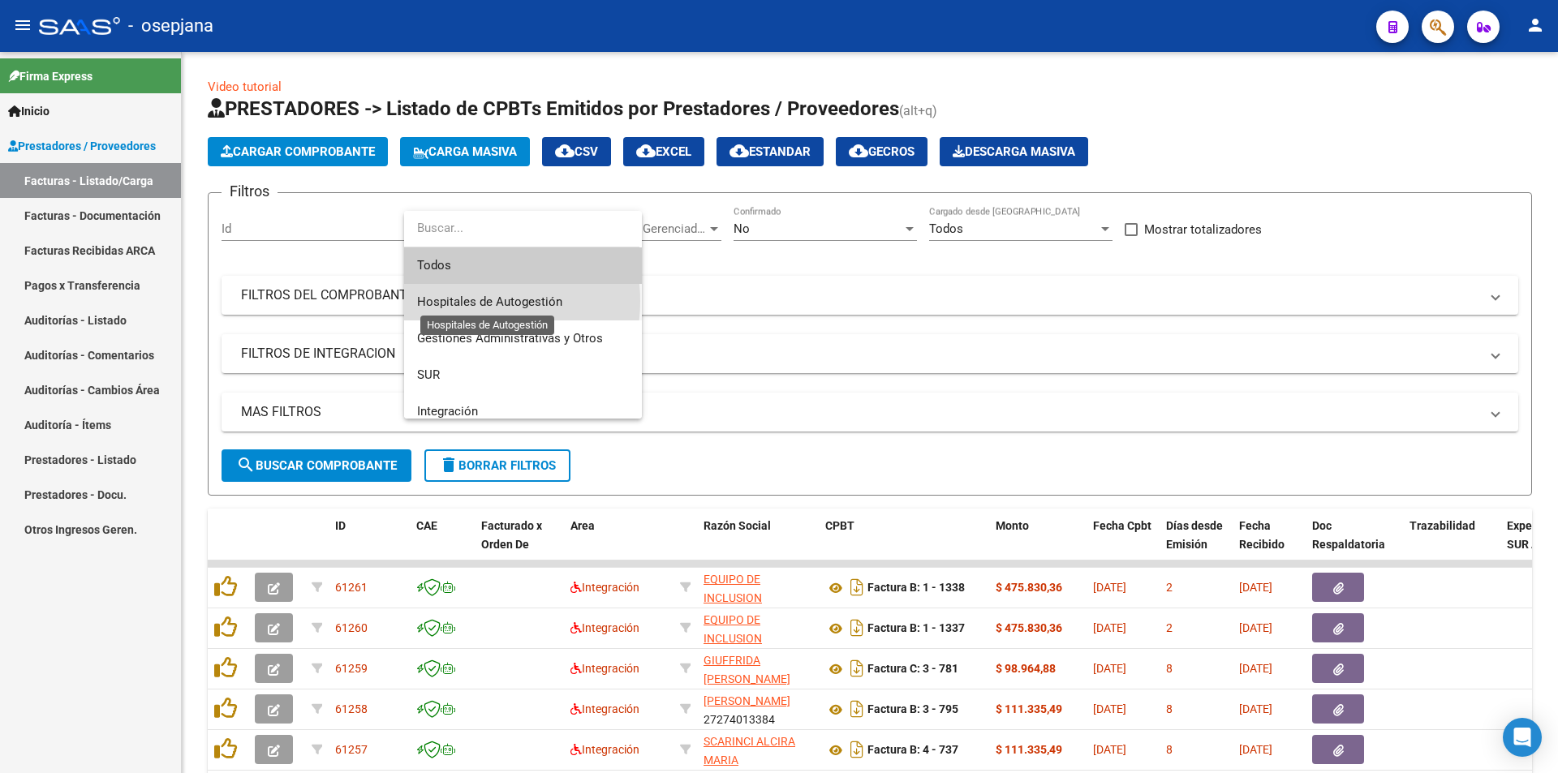
click at [467, 301] on span "Hospitales de Autogestión" at bounding box center [489, 302] width 145 height 15
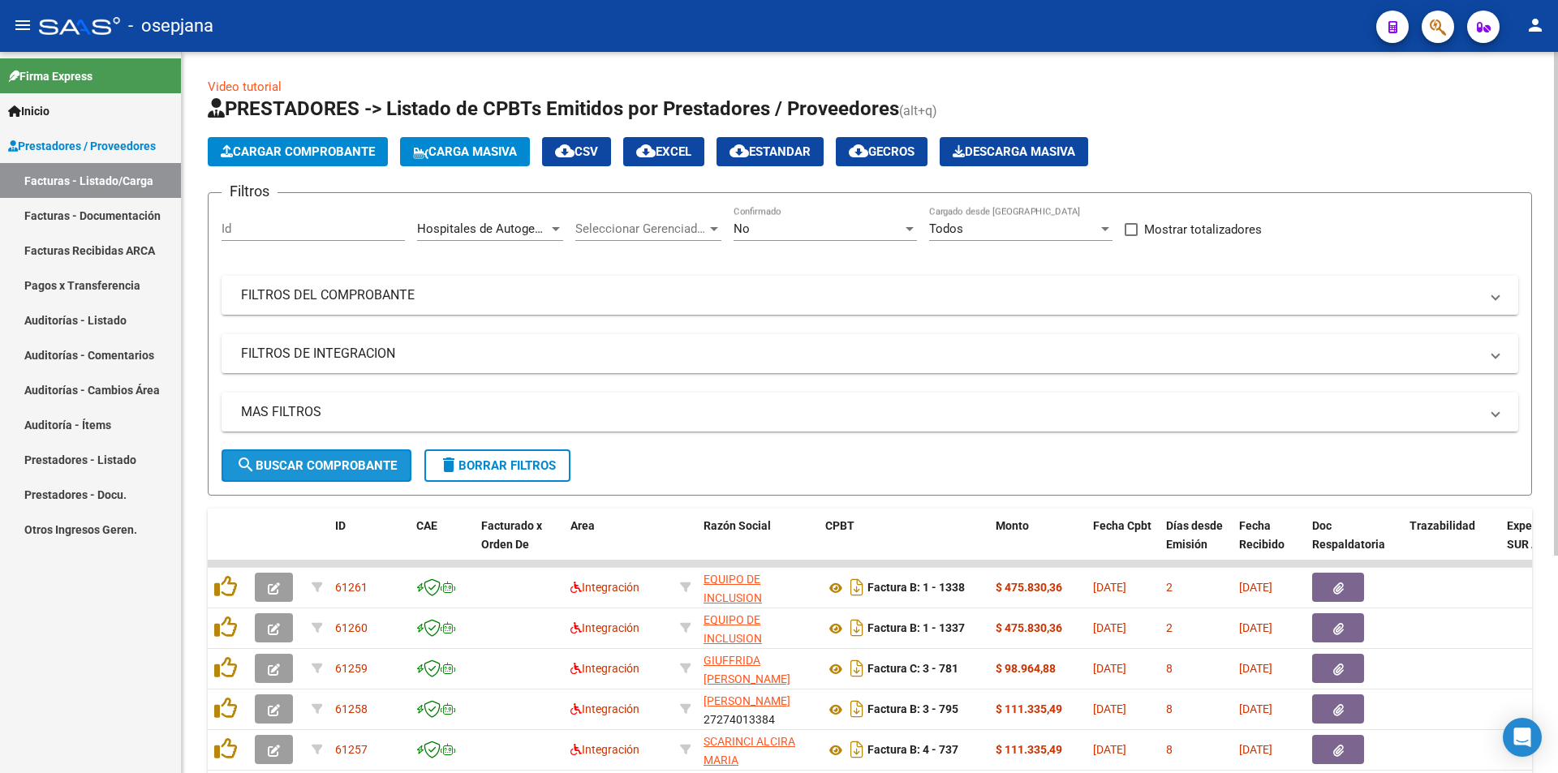
click at [362, 453] on button "search Buscar Comprobante" at bounding box center [317, 466] width 190 height 32
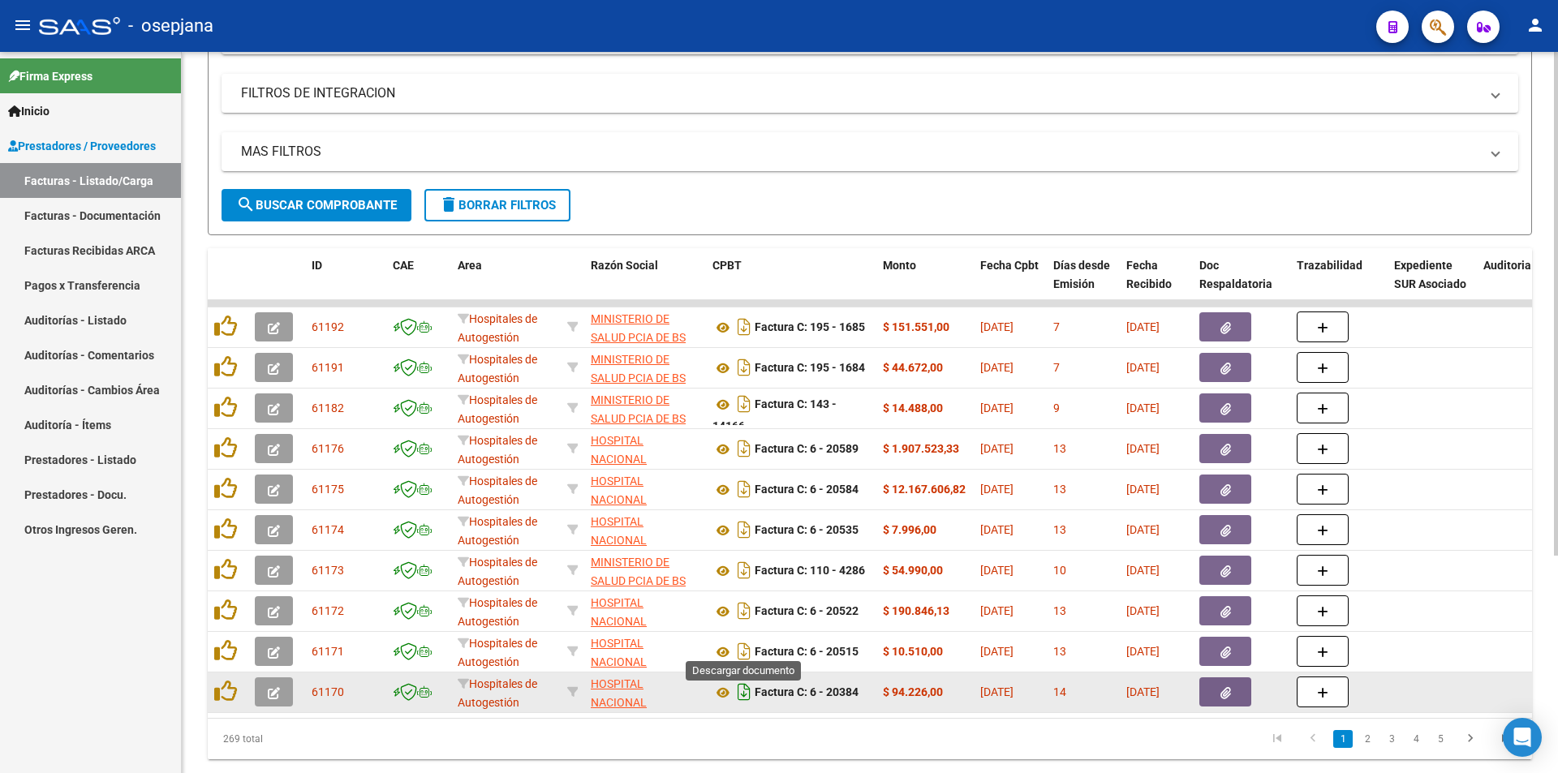
scroll to position [311, 0]
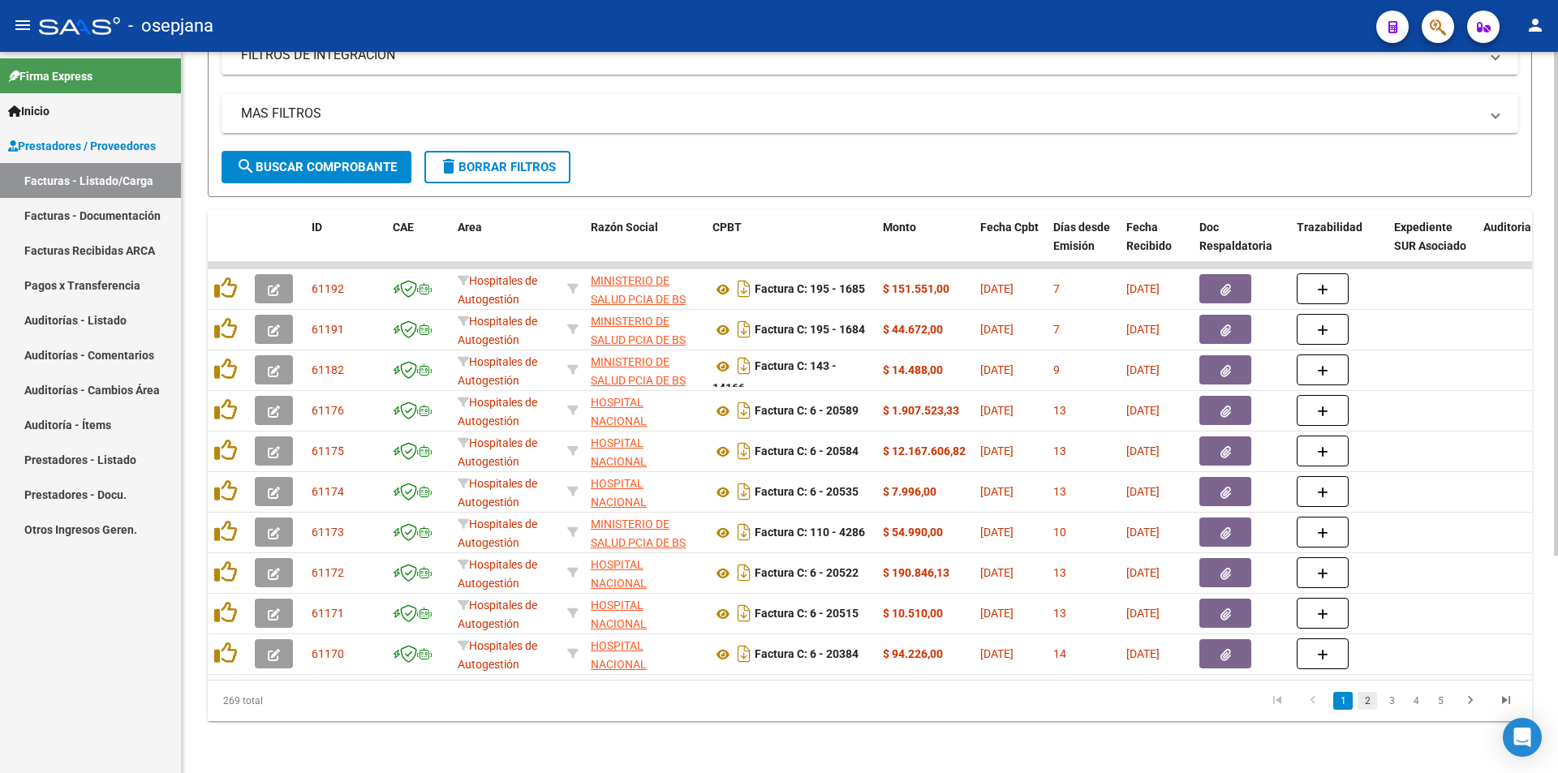
click at [1368, 704] on link "2" at bounding box center [1367, 701] width 19 height 18
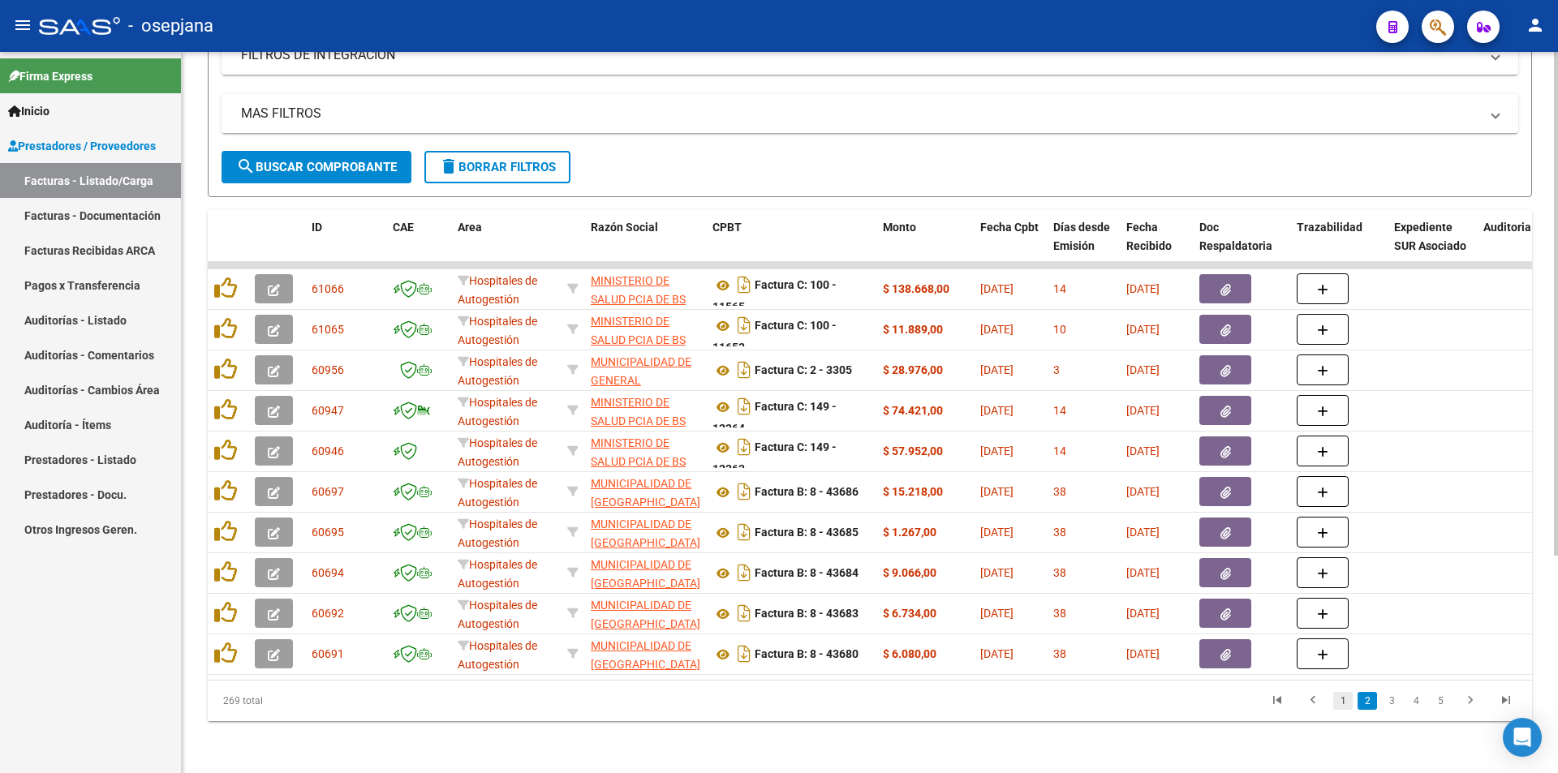
click at [1340, 698] on link "1" at bounding box center [1342, 701] width 19 height 18
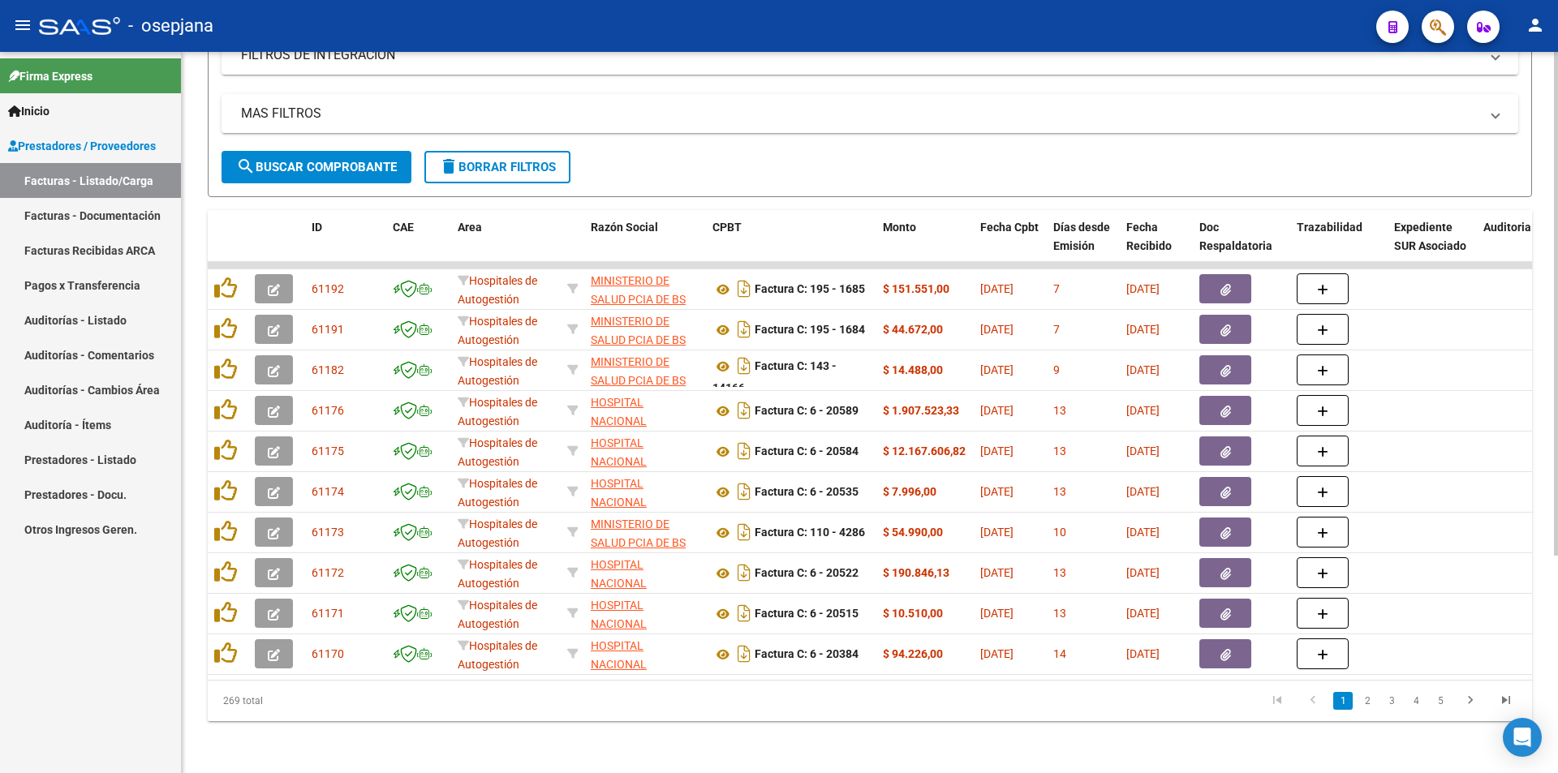
click at [1097, 162] on form "Filtros Id Hospitales de Autogestión Area Seleccionar Gerenciador Seleccionar G…" at bounding box center [870, 46] width 1325 height 304
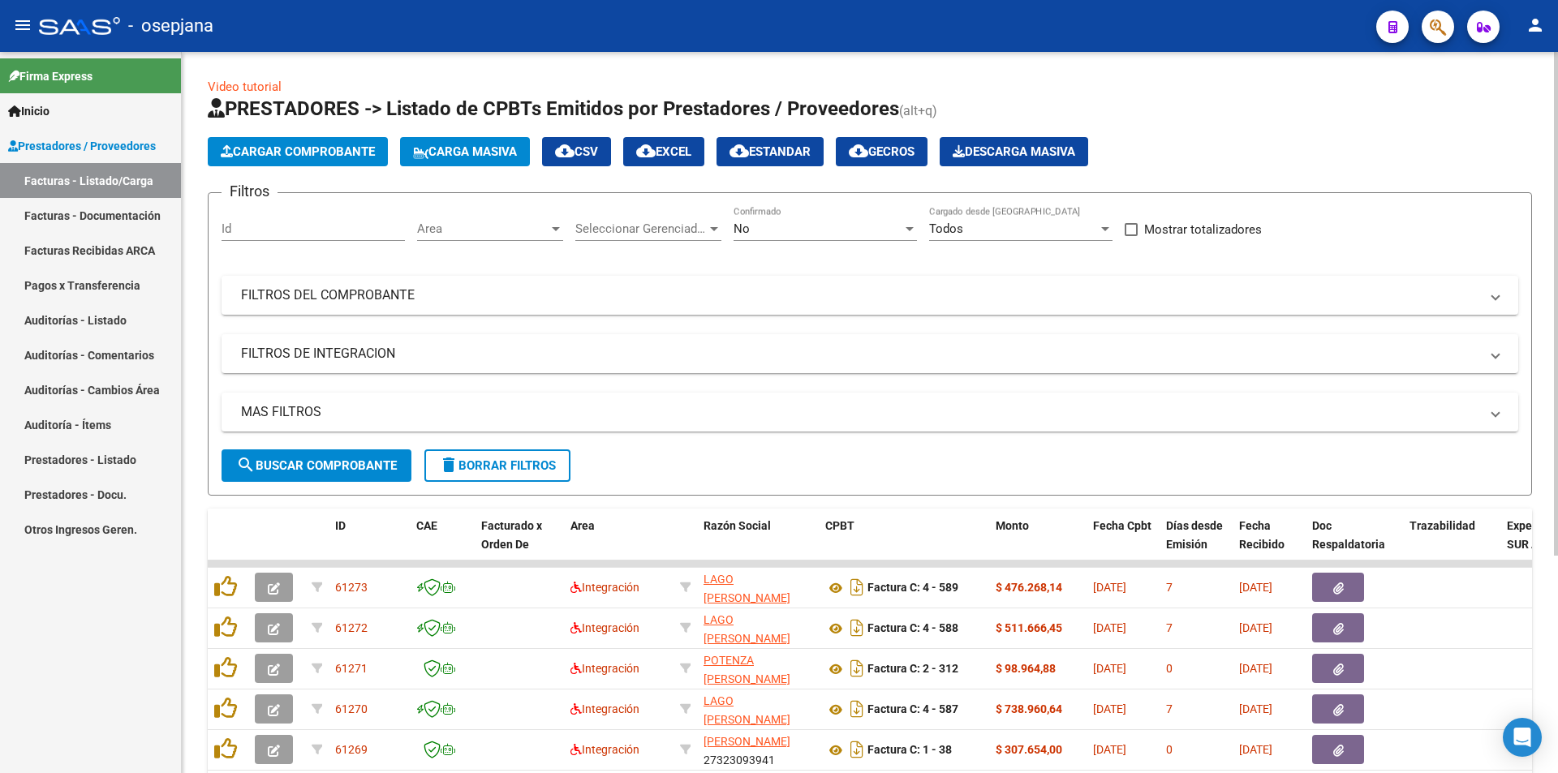
click at [497, 233] on span "Area" at bounding box center [482, 229] width 131 height 15
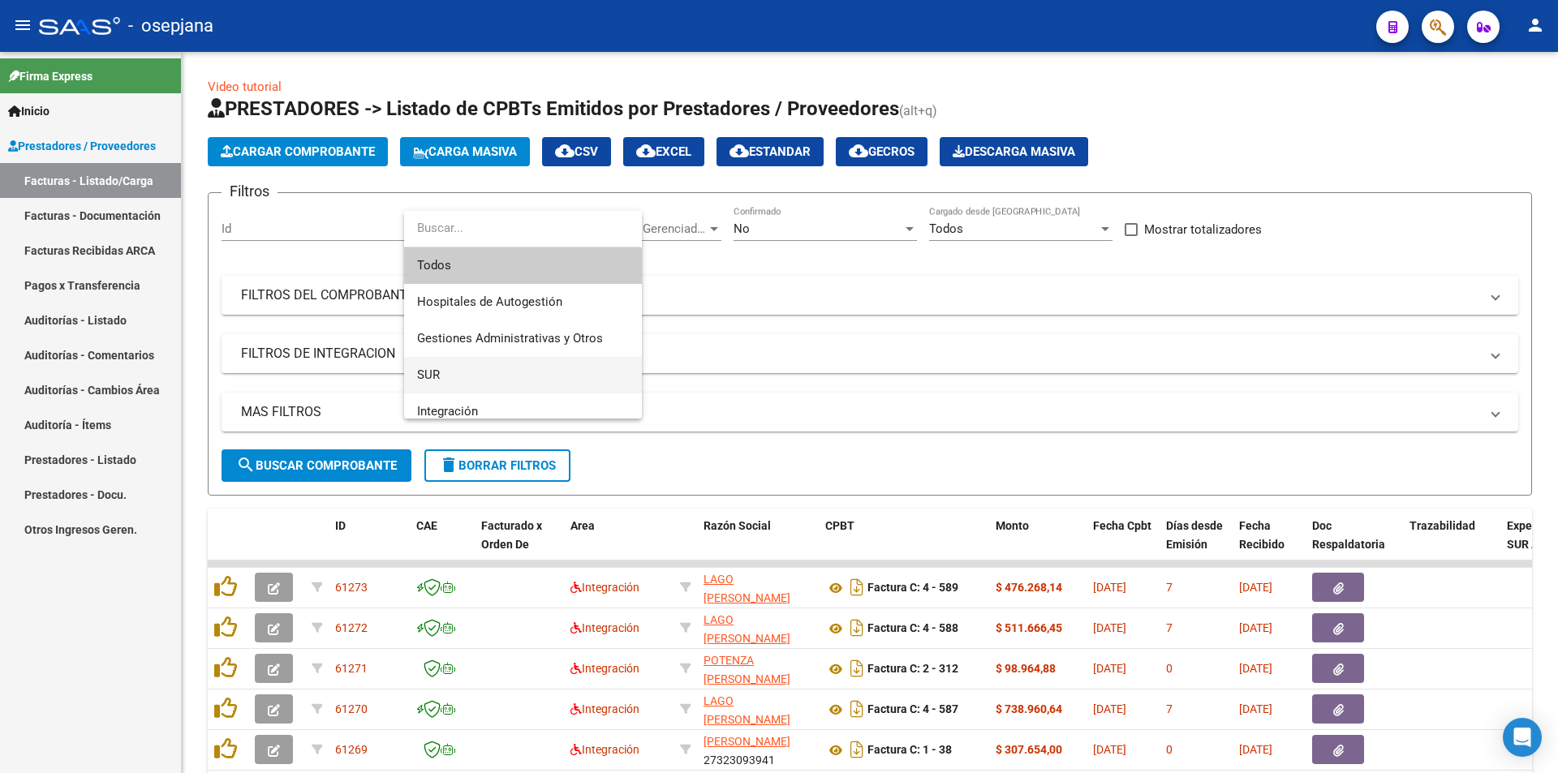
scroll to position [81, 0]
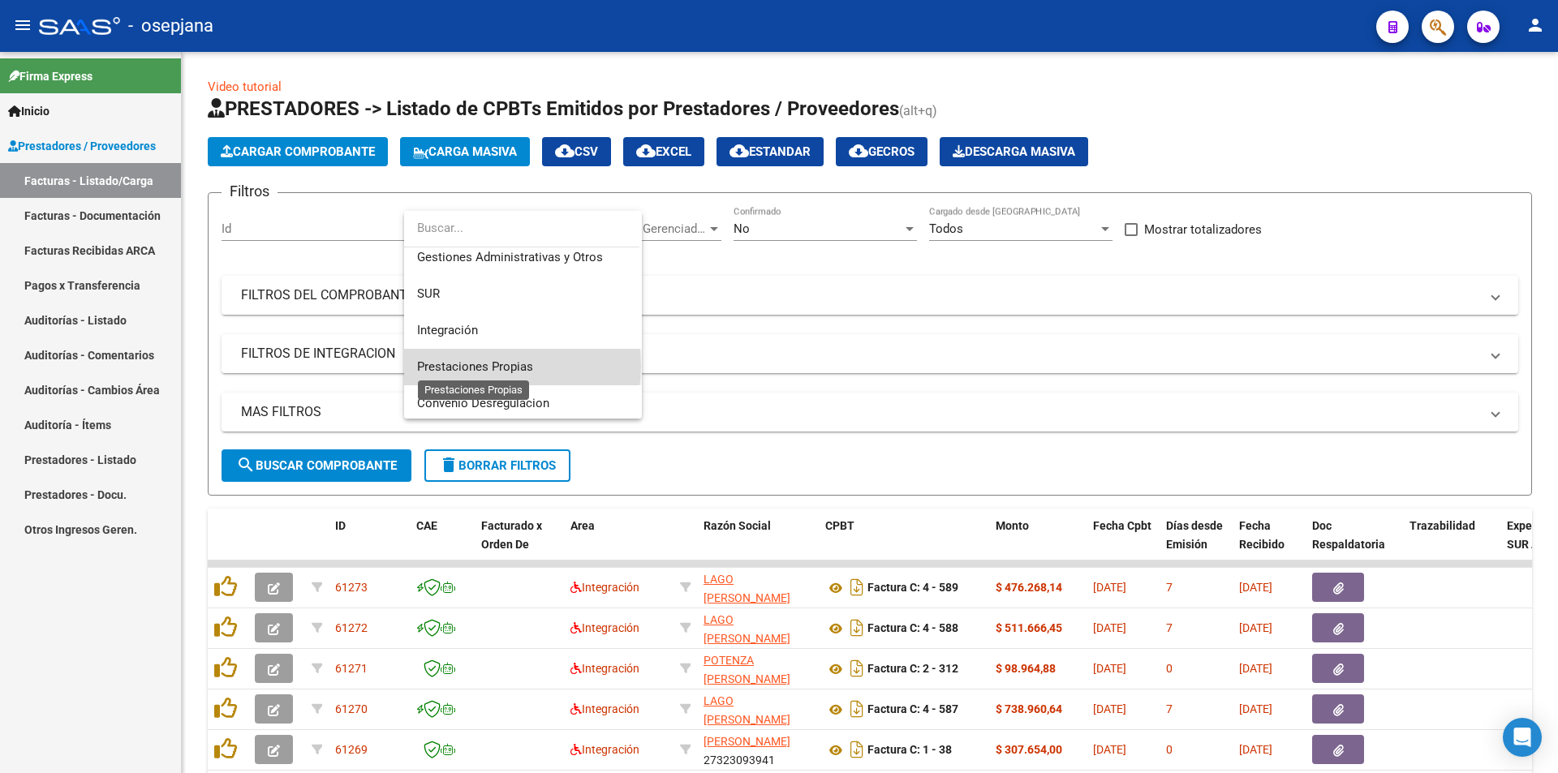
click at [503, 366] on span "Prestaciones Propias" at bounding box center [475, 367] width 116 height 15
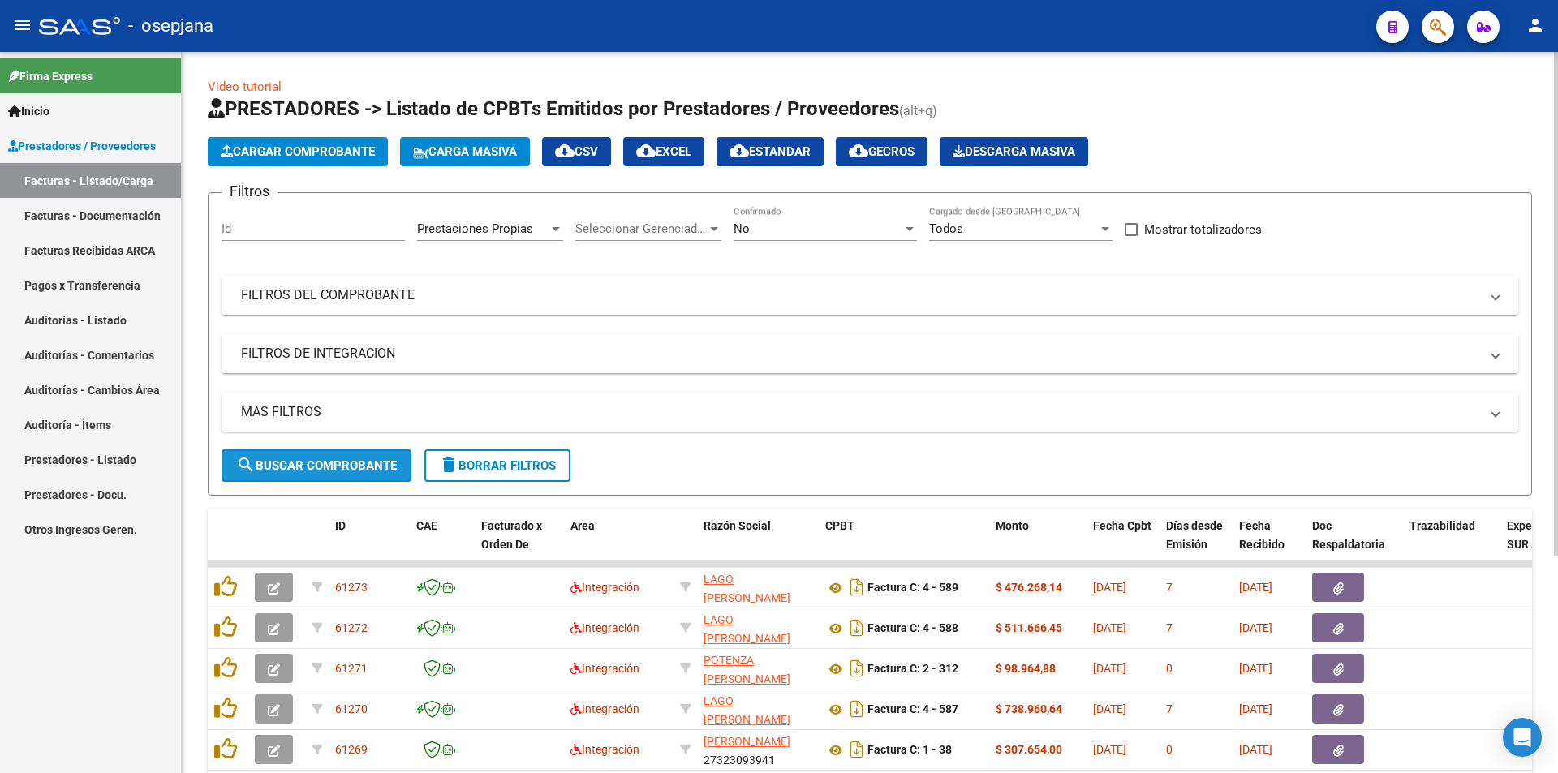
click at [378, 457] on button "search Buscar Comprobante" at bounding box center [317, 466] width 190 height 32
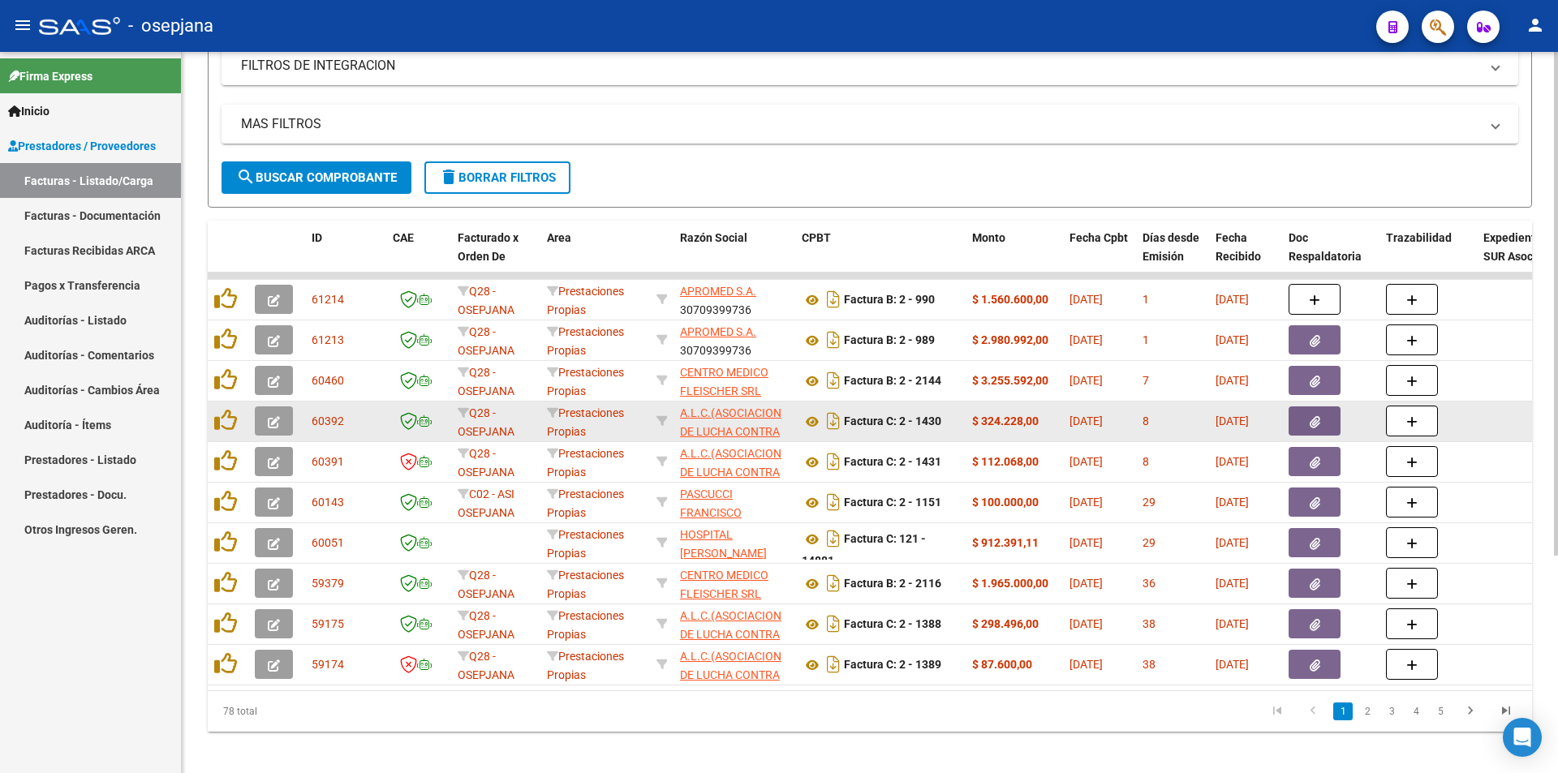
scroll to position [311, 0]
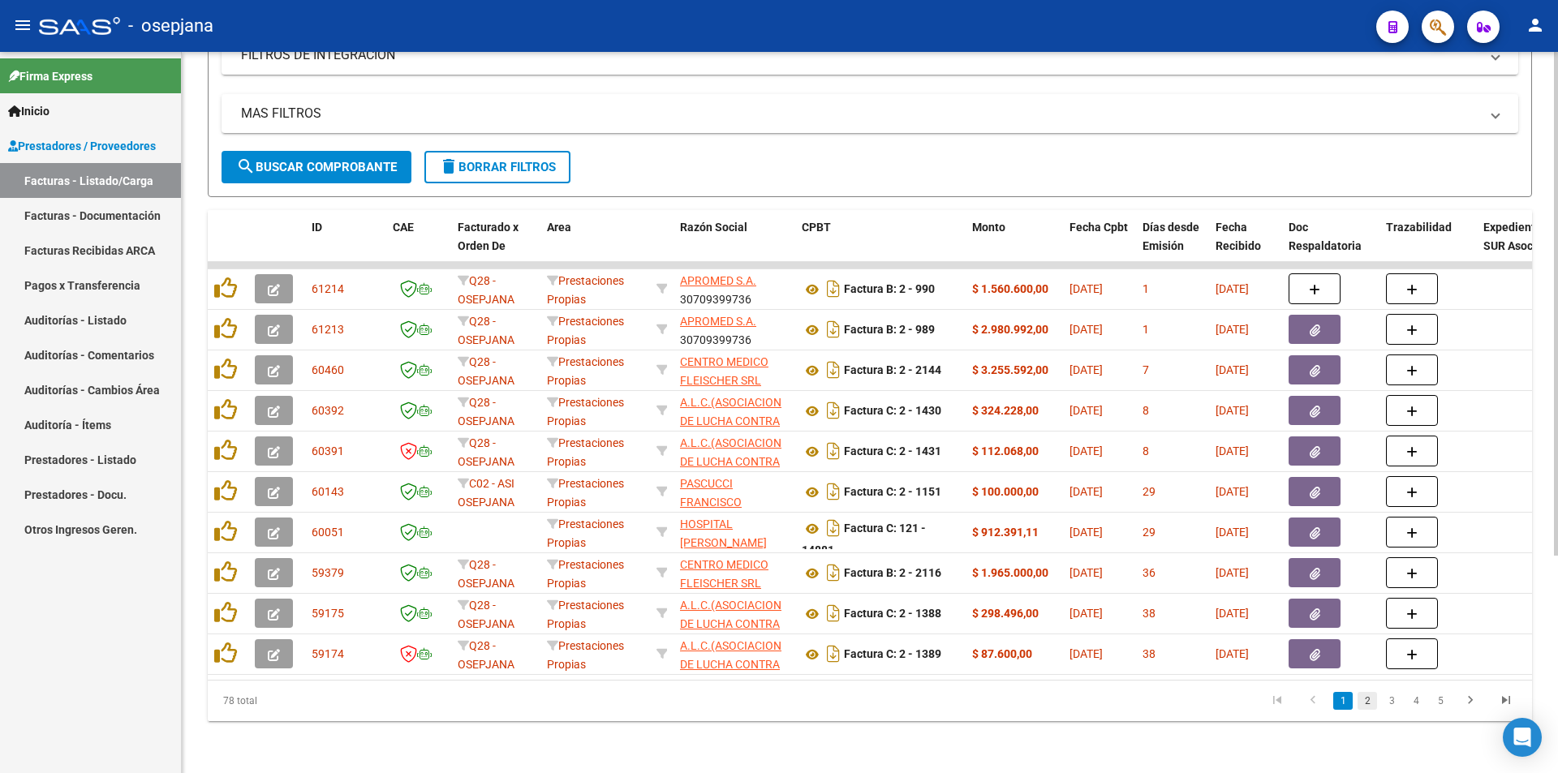
click at [1368, 700] on link "2" at bounding box center [1367, 701] width 19 height 18
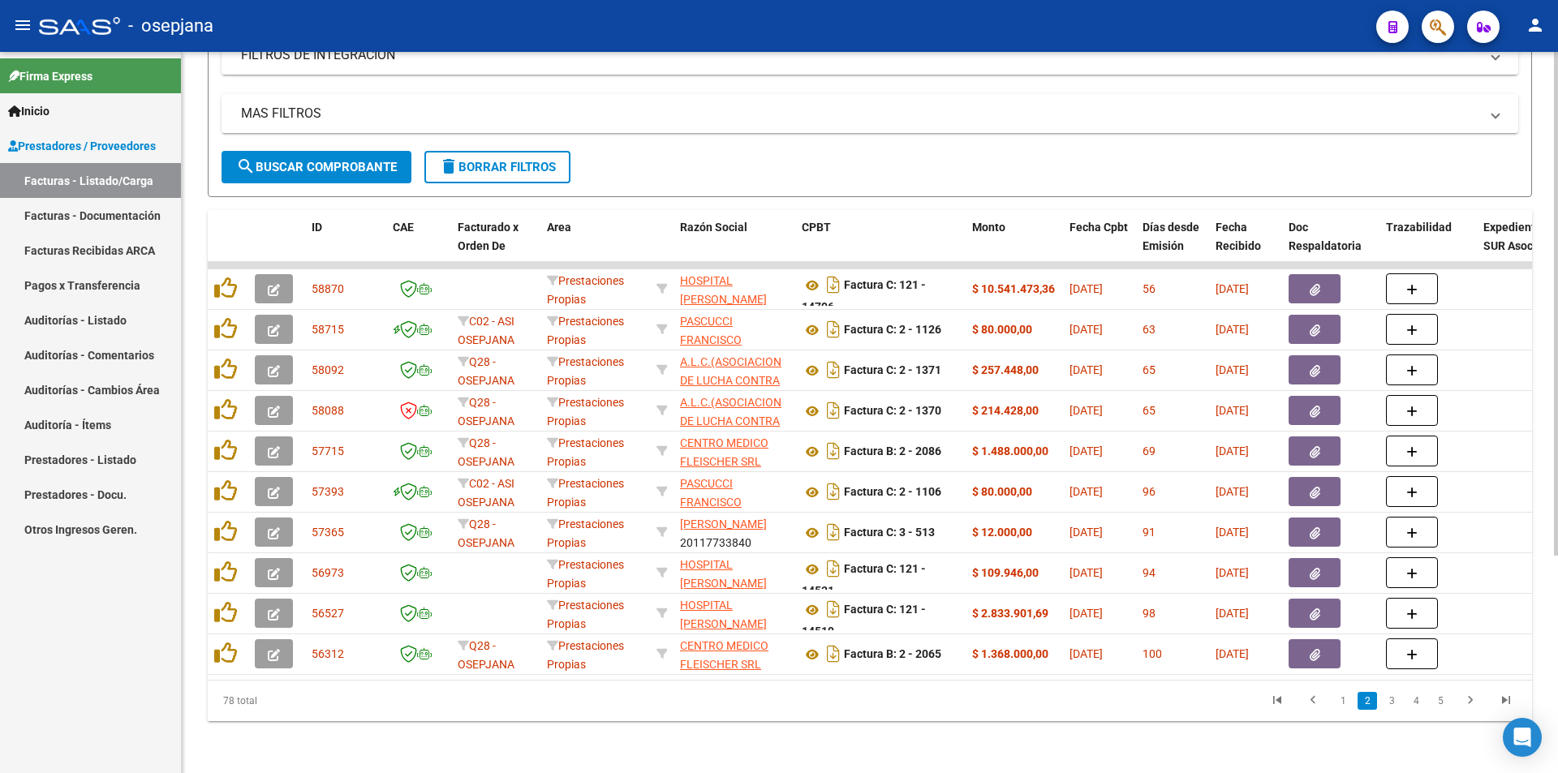
click at [700, 169] on form "Filtros Id Prestaciones Propias Area Seleccionar Gerenciador Seleccionar Gerenc…" at bounding box center [870, 46] width 1325 height 304
